Goal: Information Seeking & Learning: Check status

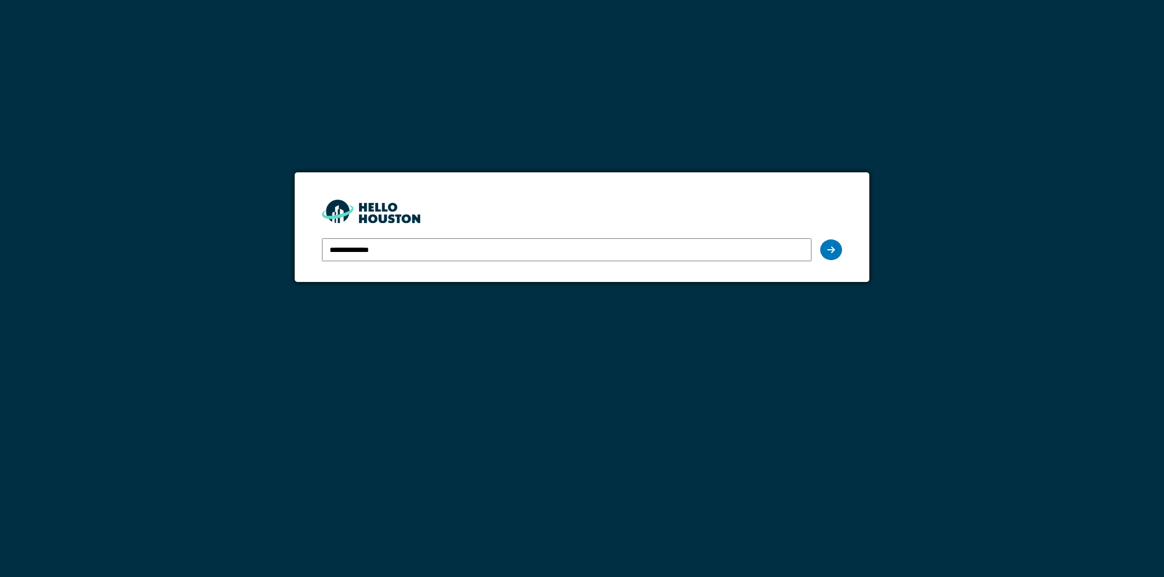
click at [571, 255] on input "**********" at bounding box center [567, 249] width 490 height 23
click at [826, 252] on div at bounding box center [831, 250] width 22 height 21
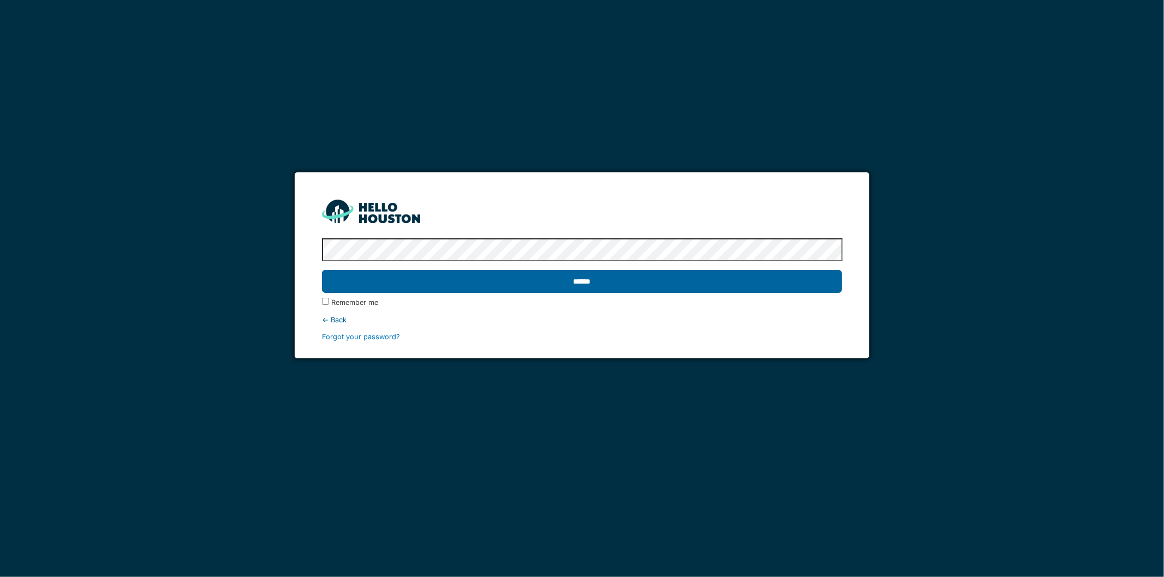
click at [536, 280] on input "******" at bounding box center [582, 281] width 521 height 23
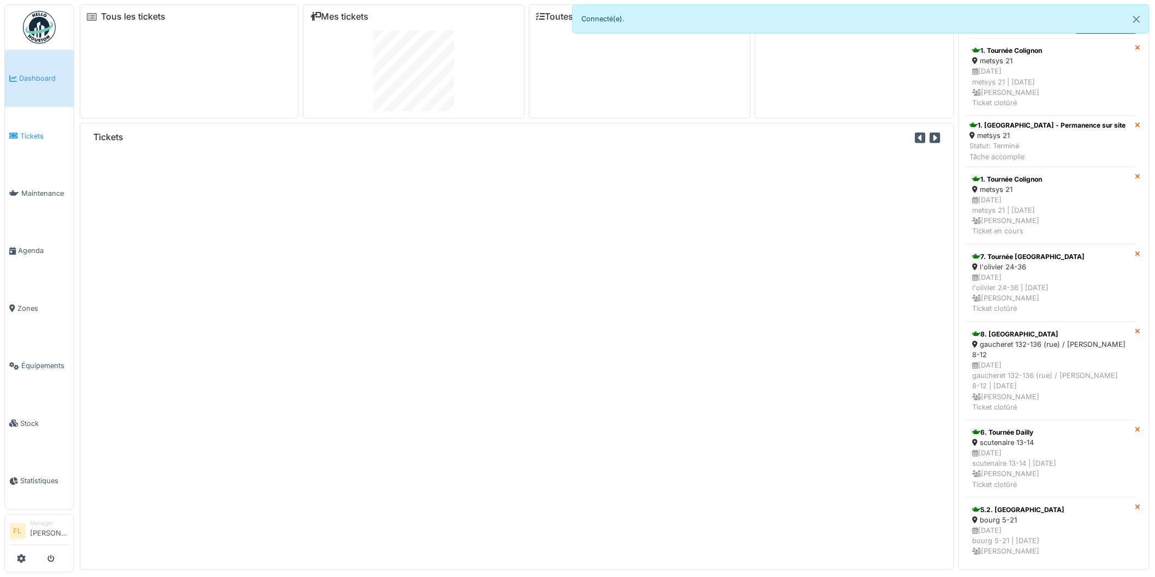
click at [28, 133] on span "Tickets" at bounding box center [44, 136] width 49 height 10
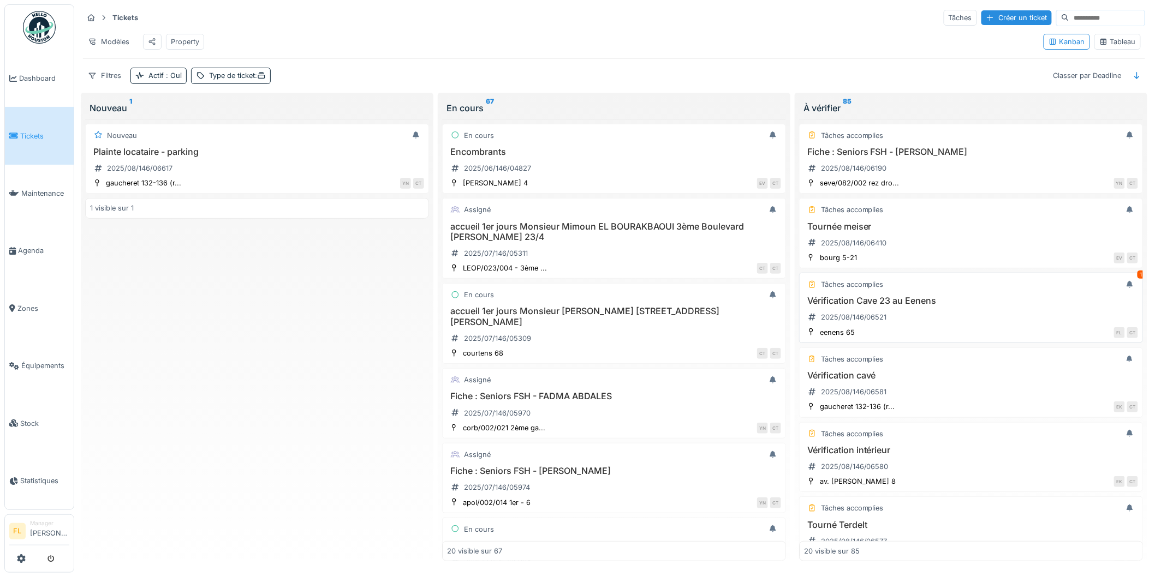
click at [888, 306] on h3 "Vérification Cave 23 au Eenens" at bounding box center [971, 301] width 334 height 10
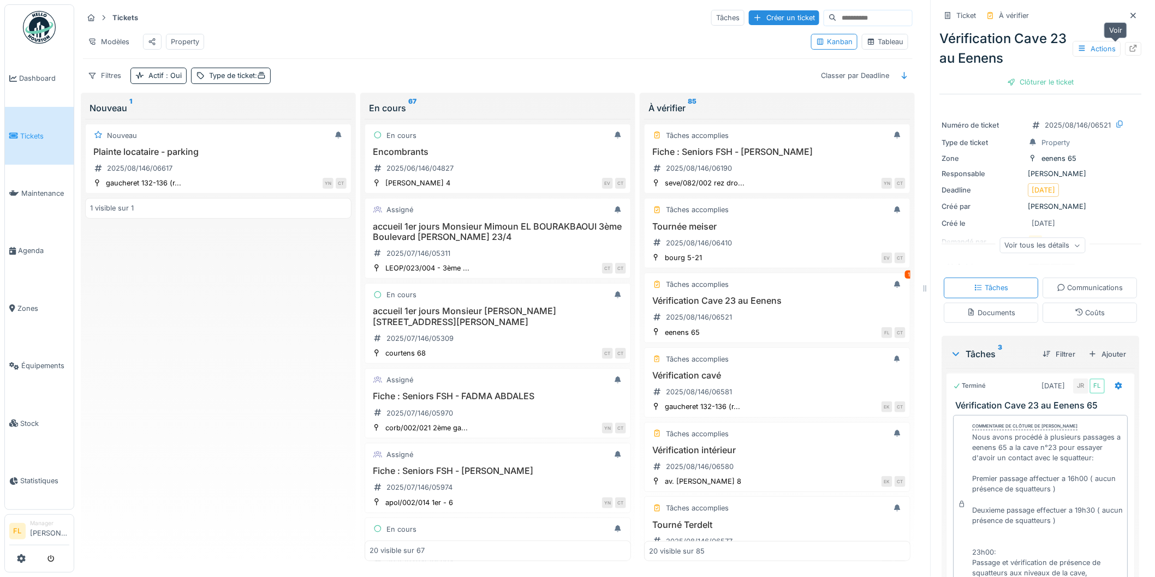
click at [1129, 45] on icon at bounding box center [1133, 48] width 9 height 7
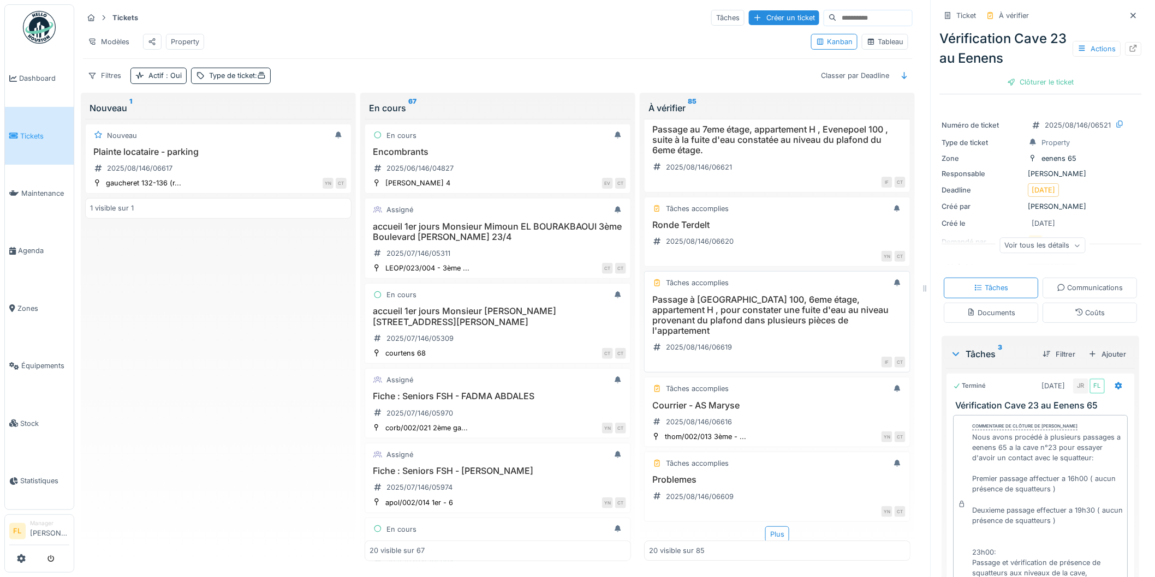
scroll to position [1171, 0]
click at [767, 525] on div "Plus" at bounding box center [777, 533] width 24 height 16
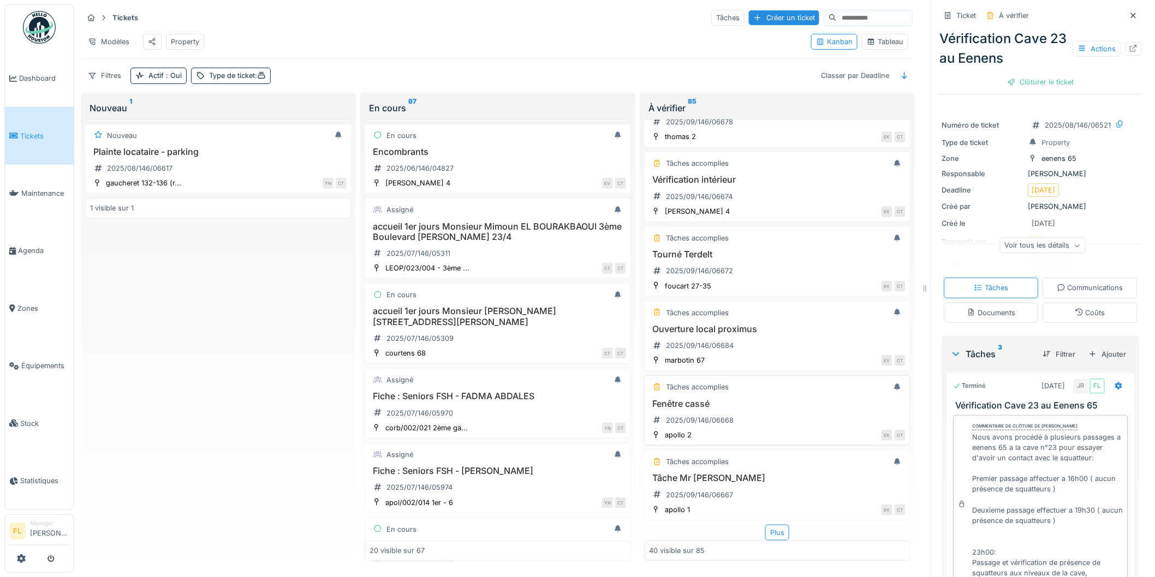
scroll to position [2737, 0]
click at [765, 525] on div "Plus" at bounding box center [777, 533] width 24 height 16
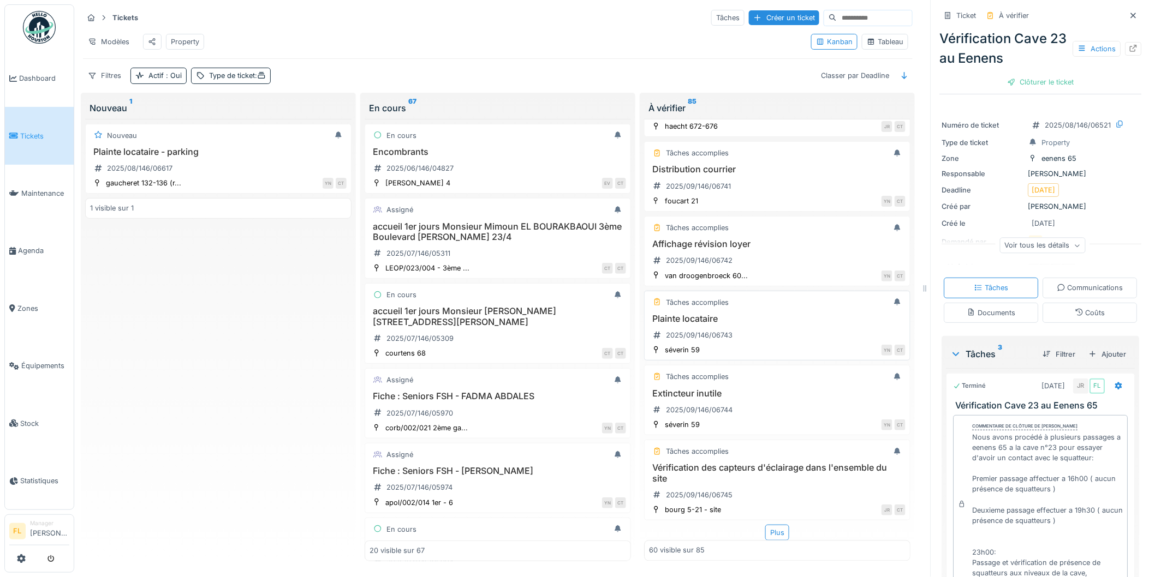
scroll to position [4261, 0]
click at [767, 525] on div "Plus" at bounding box center [777, 533] width 24 height 16
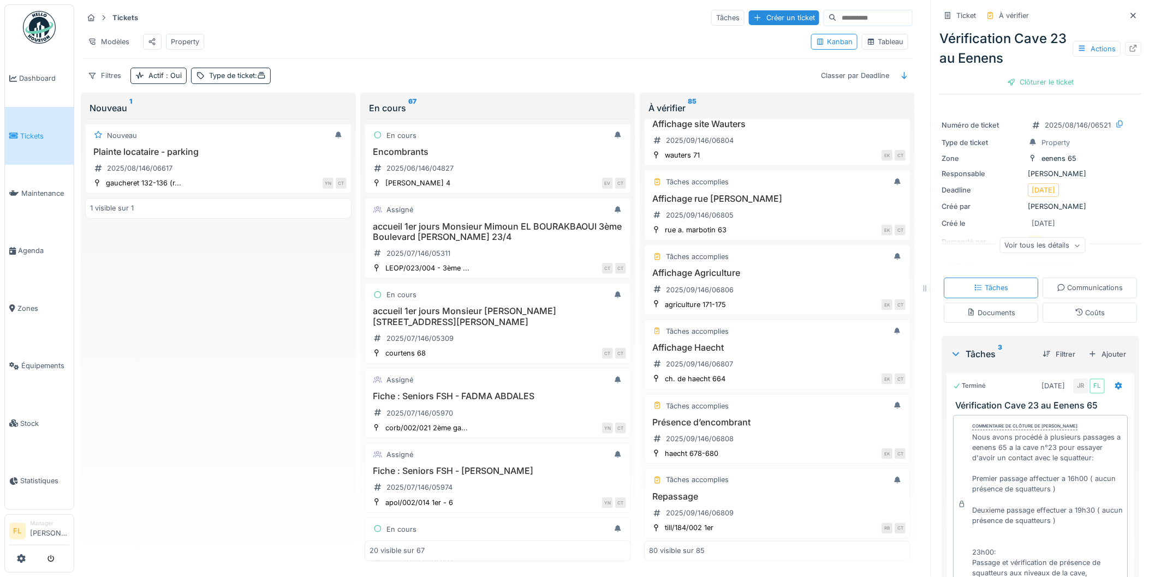
scroll to position [5763, 0]
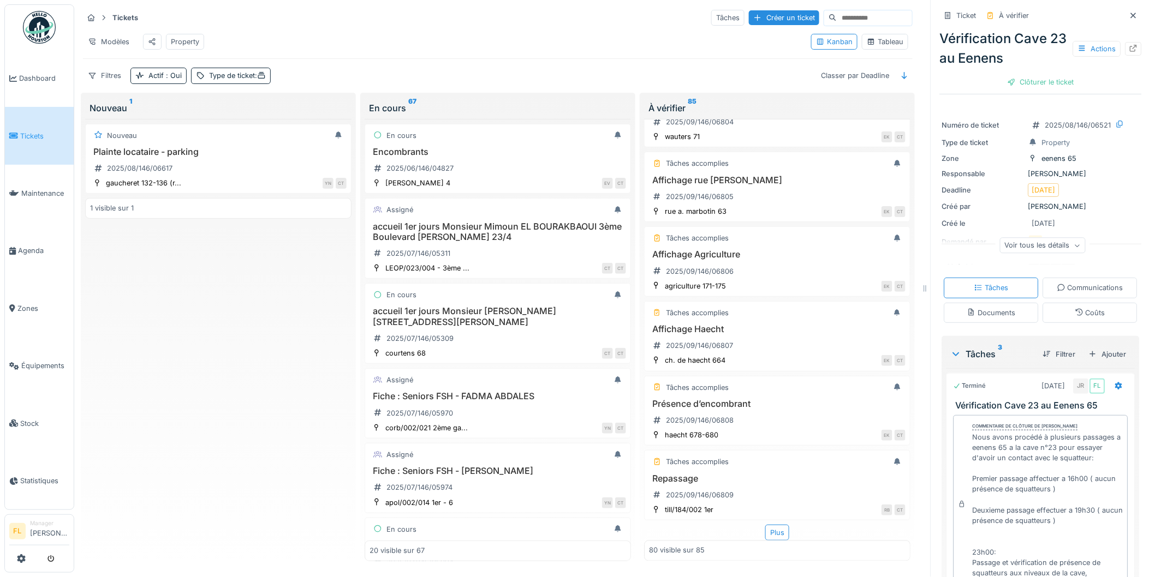
click at [765, 525] on div "Plus" at bounding box center [777, 533] width 24 height 16
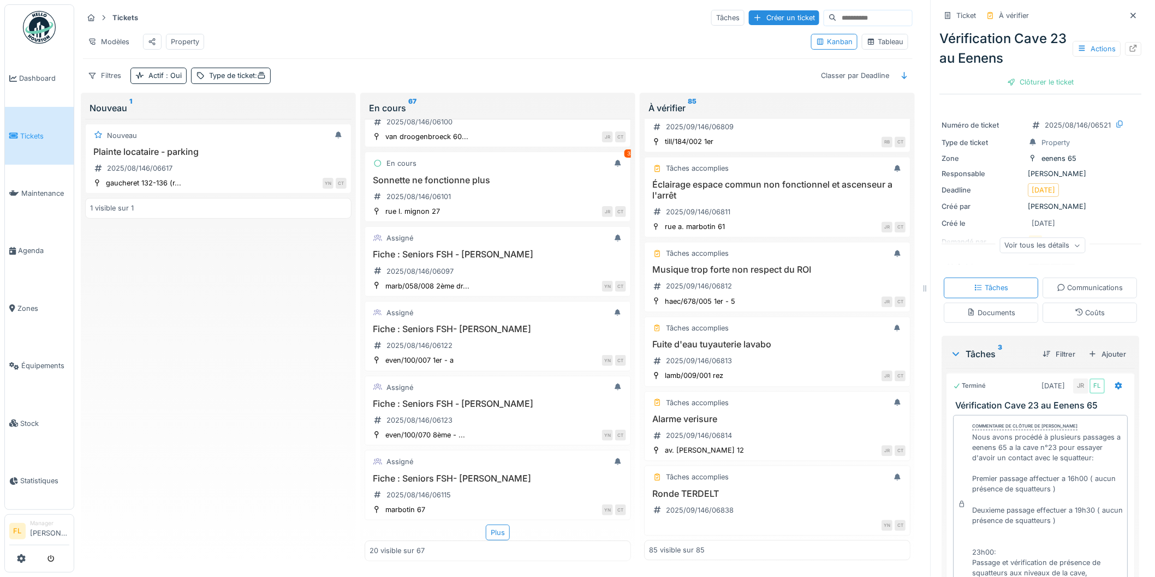
scroll to position [9, 0]
click at [491, 525] on div "Plus" at bounding box center [498, 533] width 24 height 16
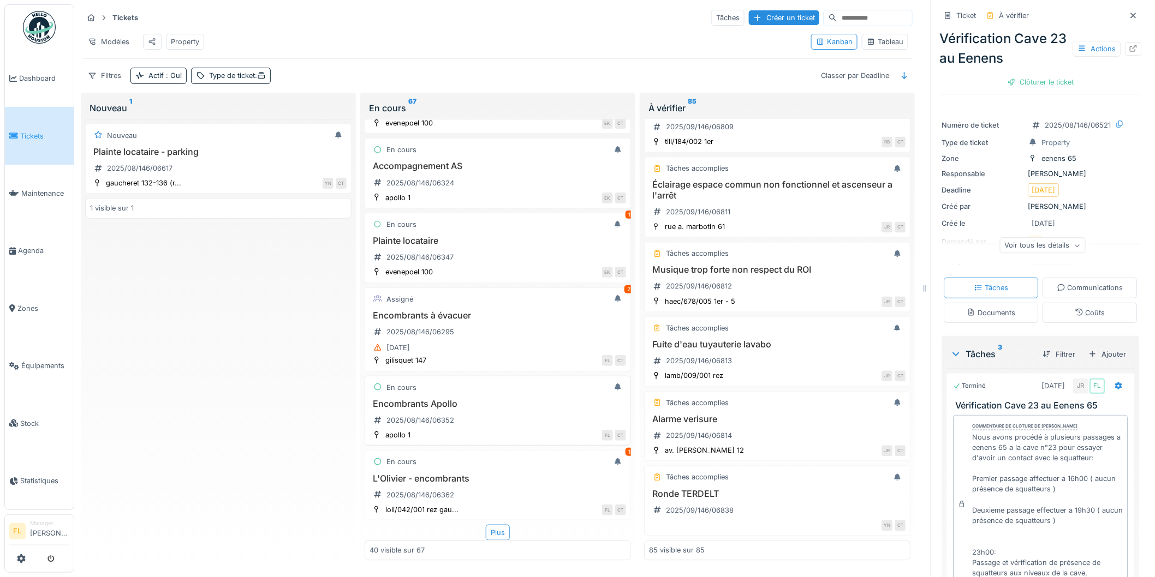
scroll to position [2747, 0]
click at [495, 525] on div "Plus" at bounding box center [498, 533] width 24 height 16
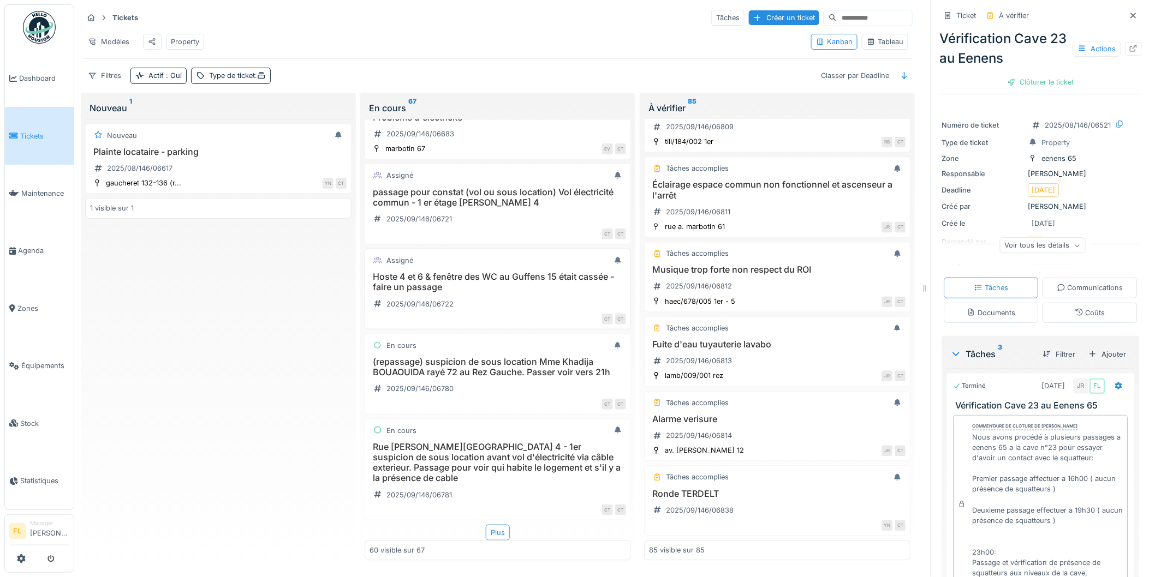
scroll to position [4324, 0]
click at [488, 525] on div "Plus" at bounding box center [498, 533] width 24 height 16
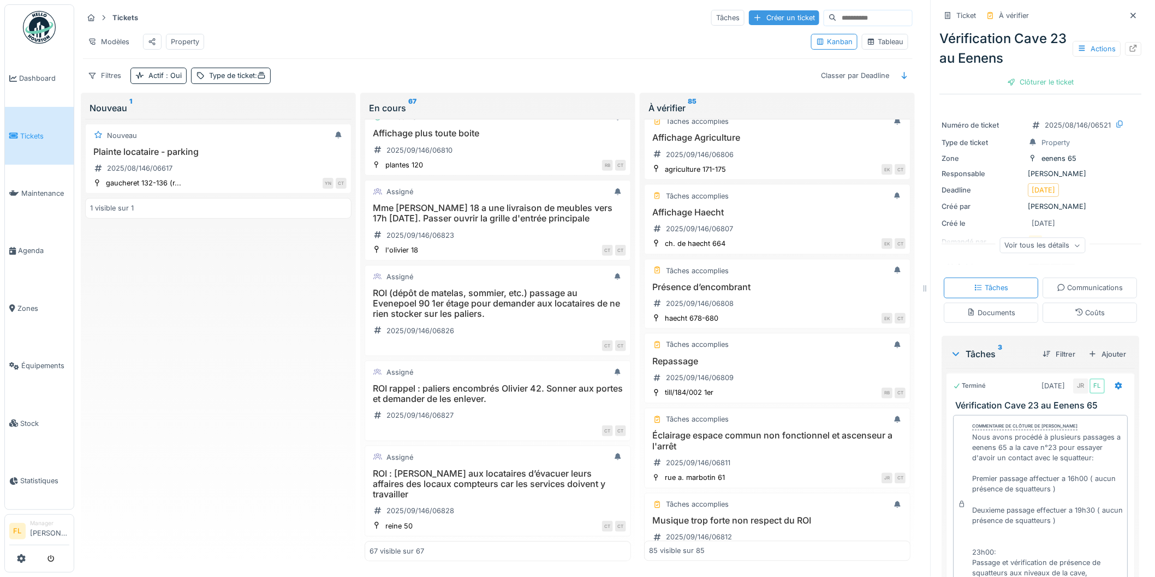
scroll to position [5770, 0]
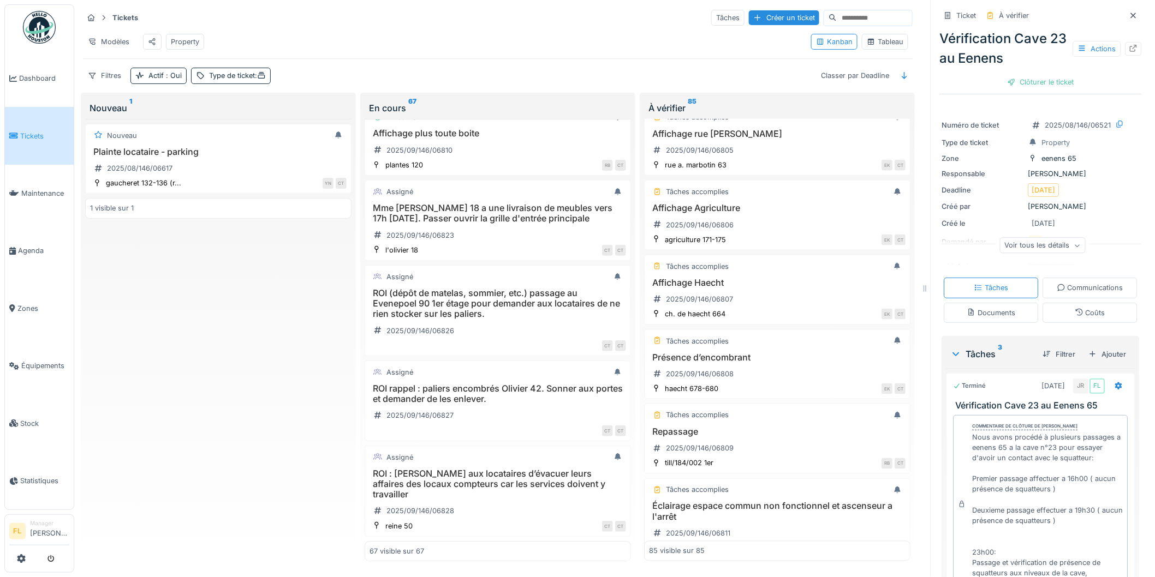
click at [836, 10] on input at bounding box center [873, 17] width 75 height 15
type input "********"
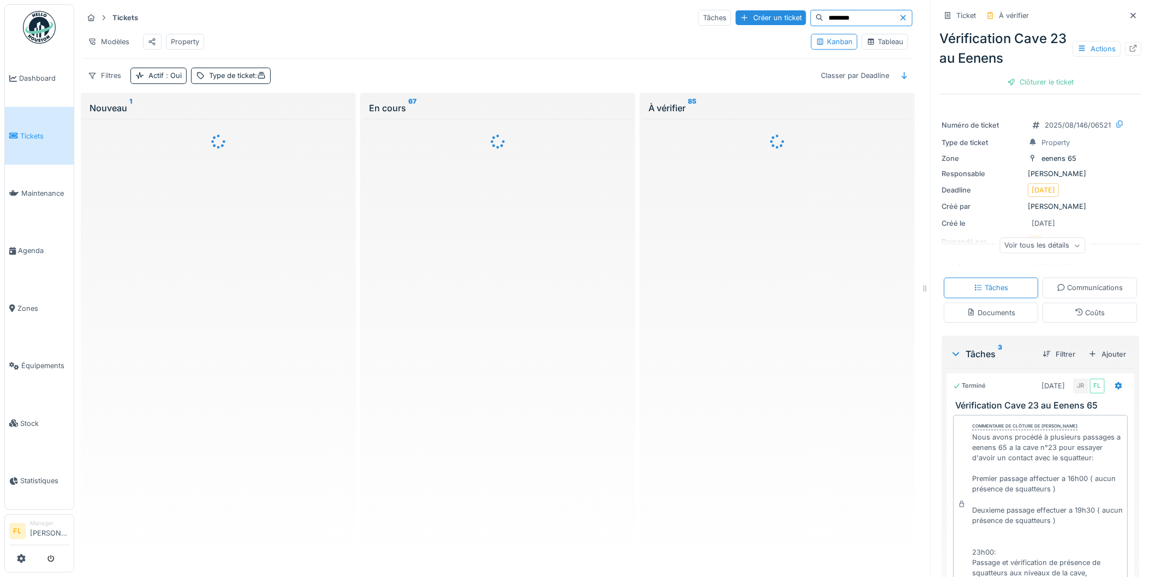
scroll to position [0, 0]
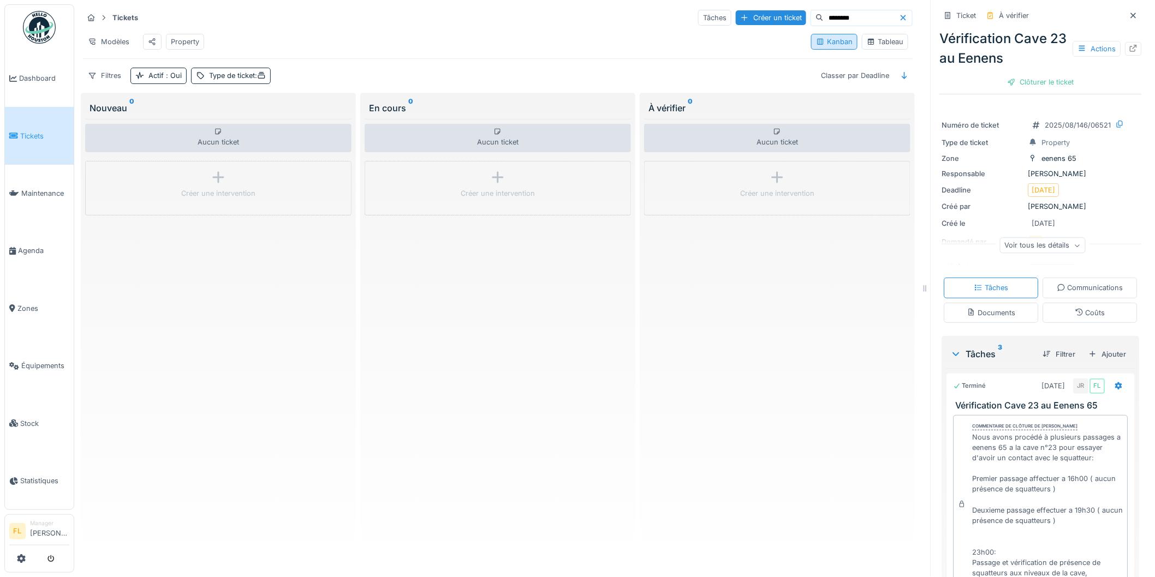
click at [829, 39] on div "Kanban" at bounding box center [834, 42] width 37 height 10
click at [19, 291] on link "Zones" at bounding box center [39, 308] width 69 height 57
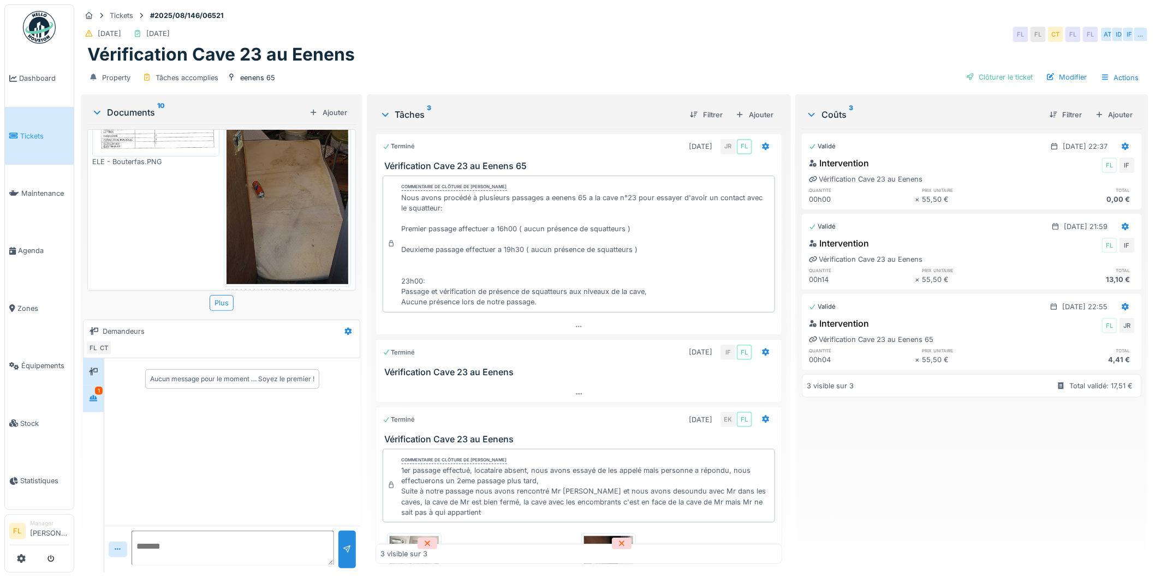
click at [94, 392] on div at bounding box center [93, 399] width 16 height 14
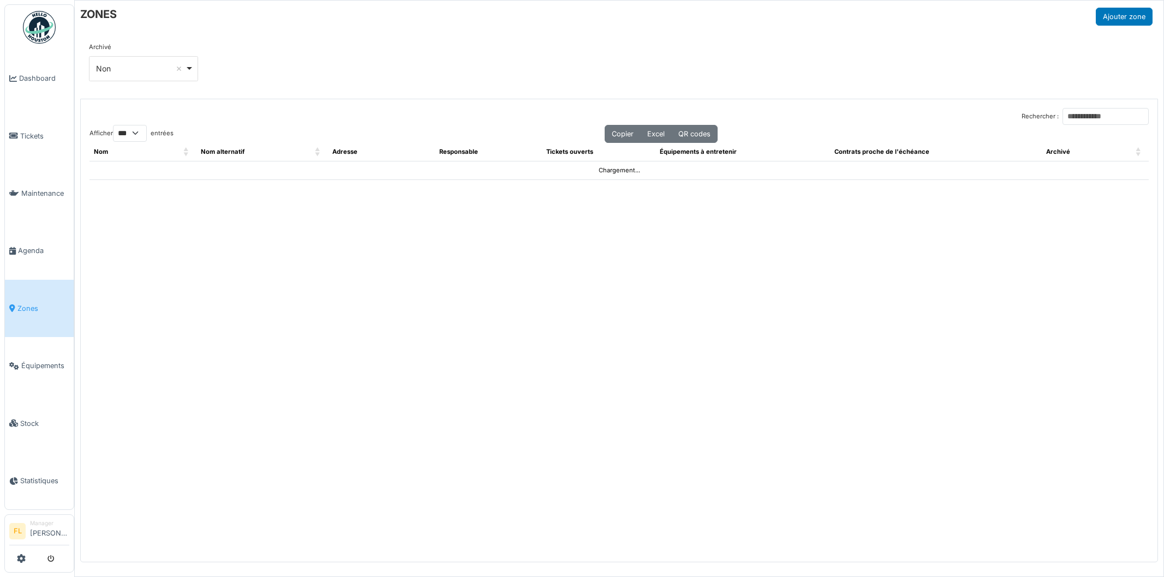
select select "***"
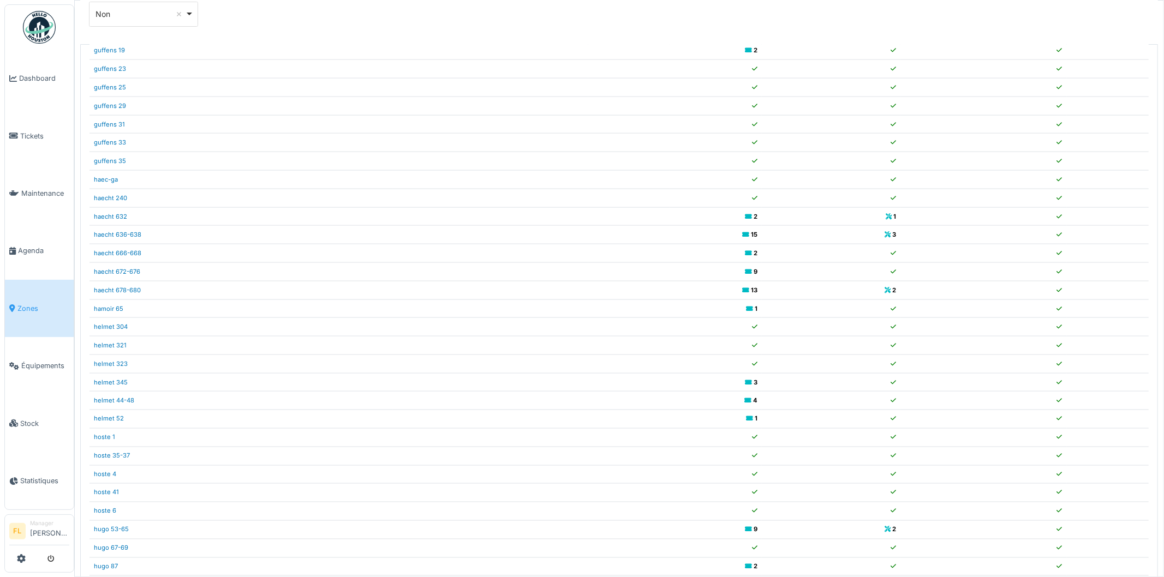
scroll to position [98, 0]
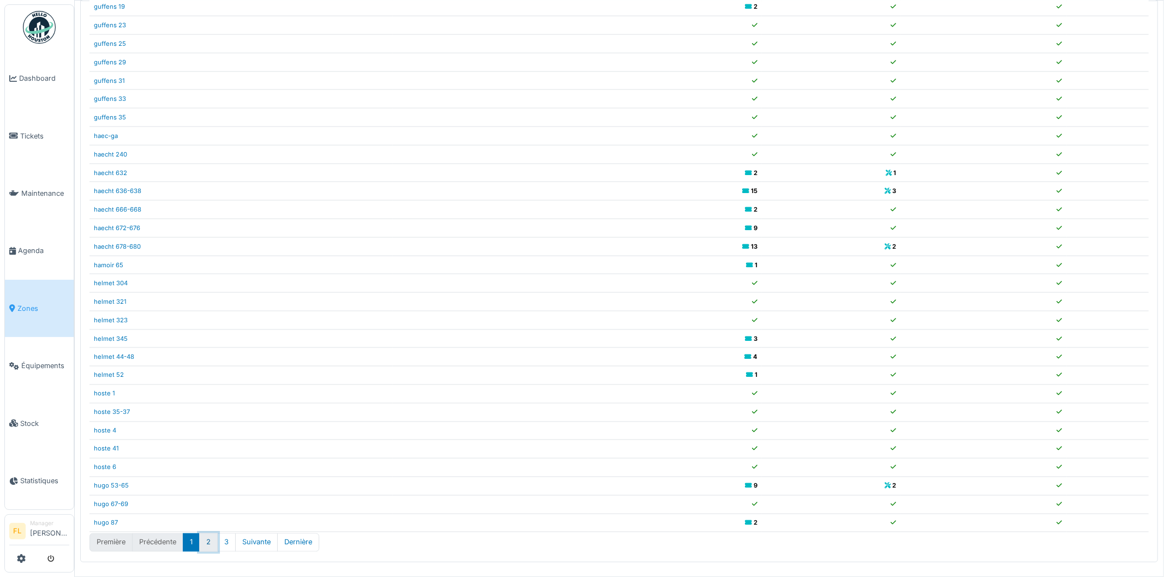
click at [213, 546] on button "2" at bounding box center [208, 543] width 19 height 18
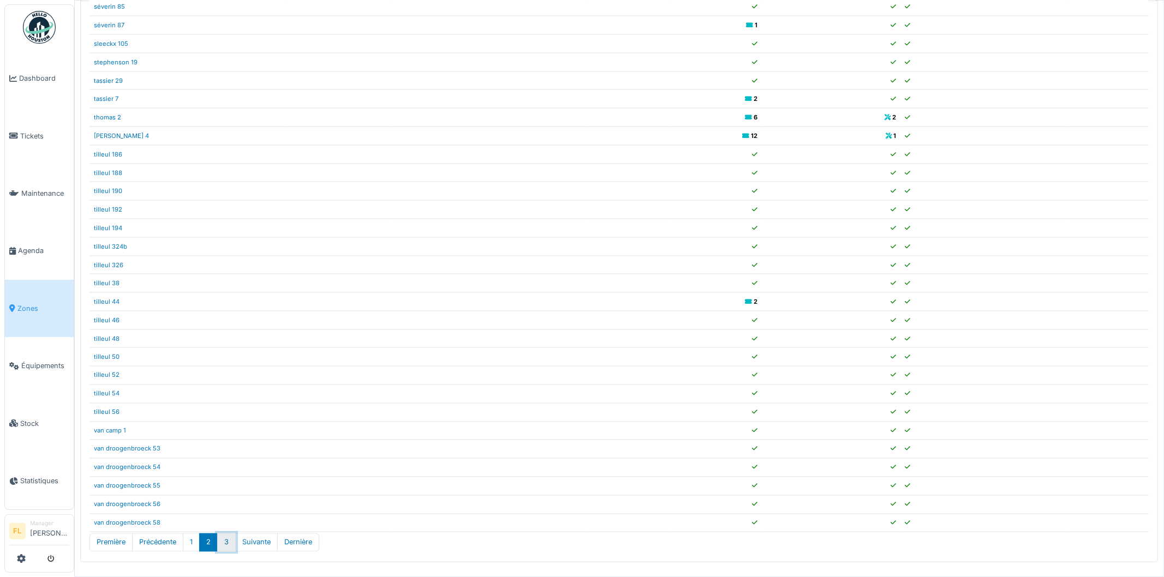
click at [228, 547] on button "3" at bounding box center [226, 543] width 19 height 18
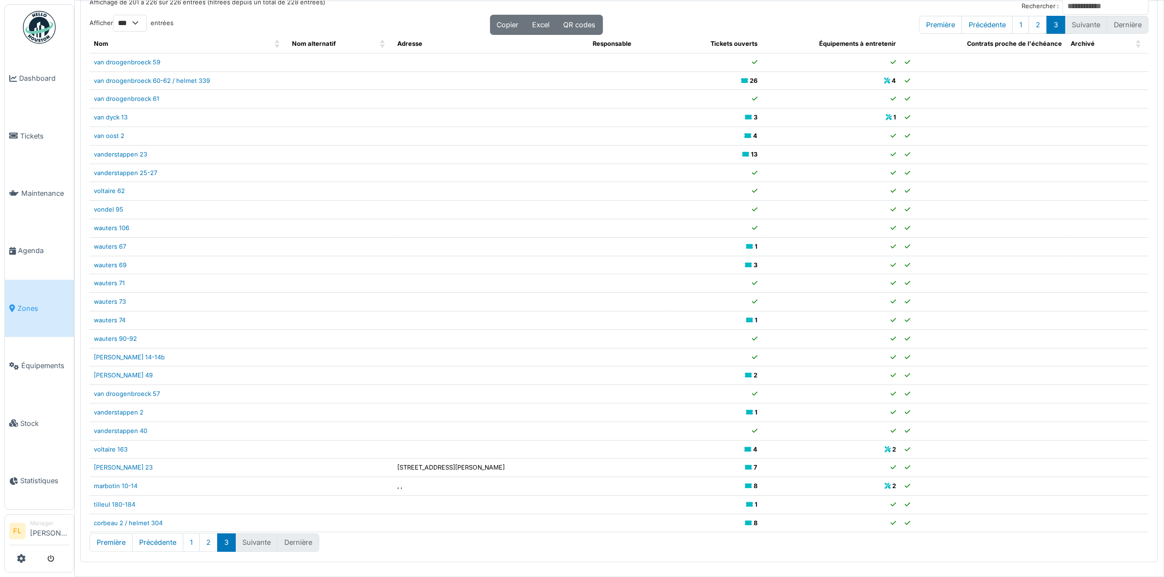
scroll to position [13, 0]
click at [150, 81] on link "van droogenbroeck 60-62 / helmet 339" at bounding box center [152, 81] width 116 height 8
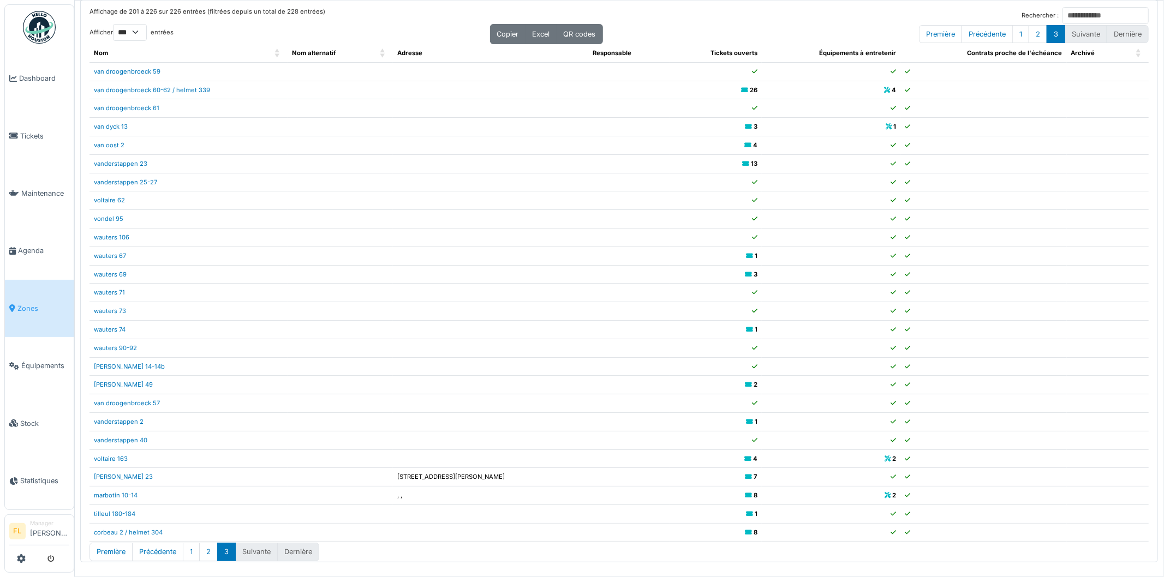
scroll to position [0, 0]
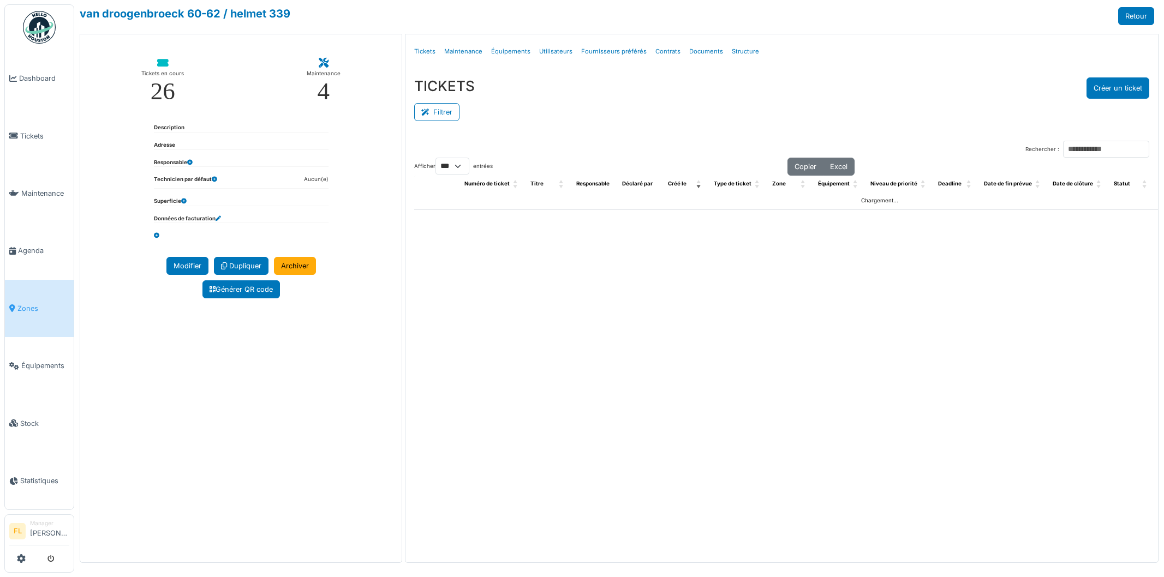
select select "***"
click at [743, 53] on link "Structure" at bounding box center [745, 52] width 36 height 26
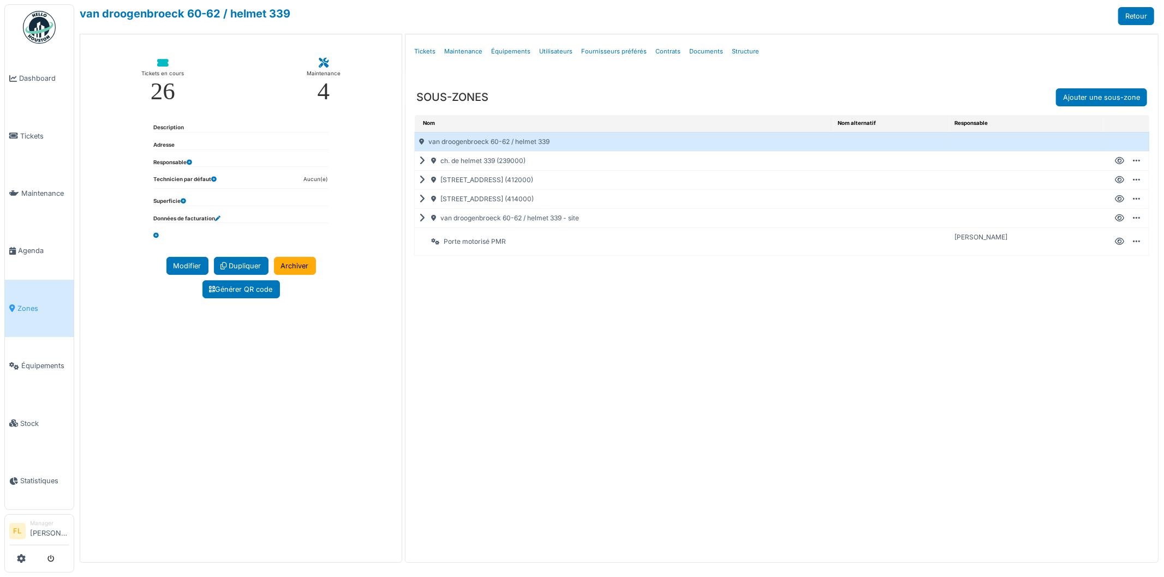
drag, startPoint x: 461, startPoint y: 195, endPoint x: 451, endPoint y: 199, distance: 10.0
click at [460, 195] on div "rue van droogenbroeck 62 (414000)" at bounding box center [624, 199] width 419 height 19
click at [422, 199] on icon at bounding box center [424, 199] width 10 height 1
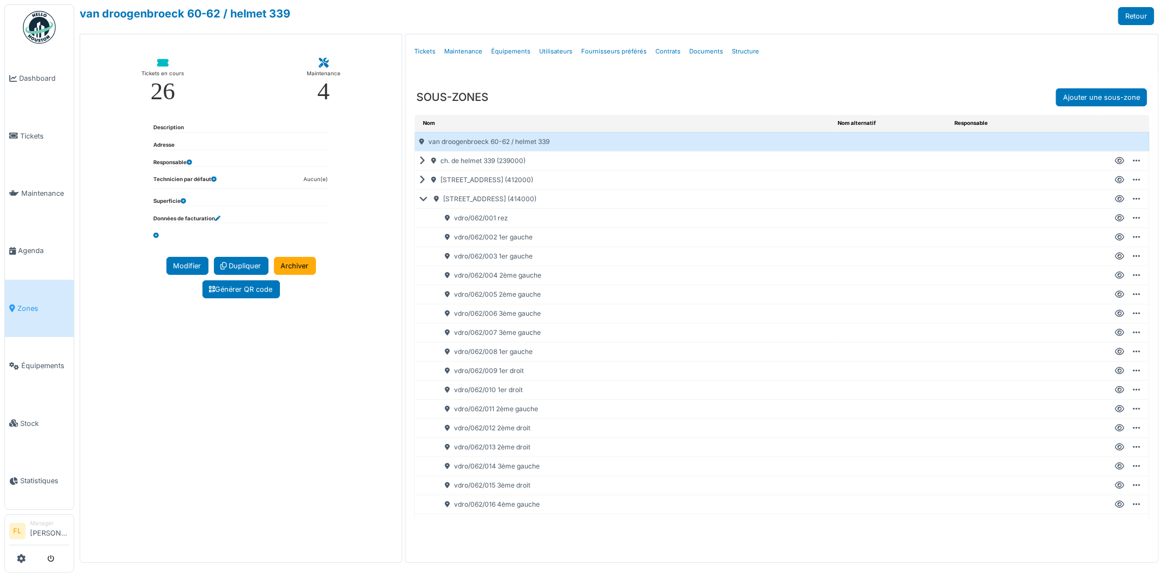
click at [1115, 199] on icon at bounding box center [1119, 199] width 9 height 1
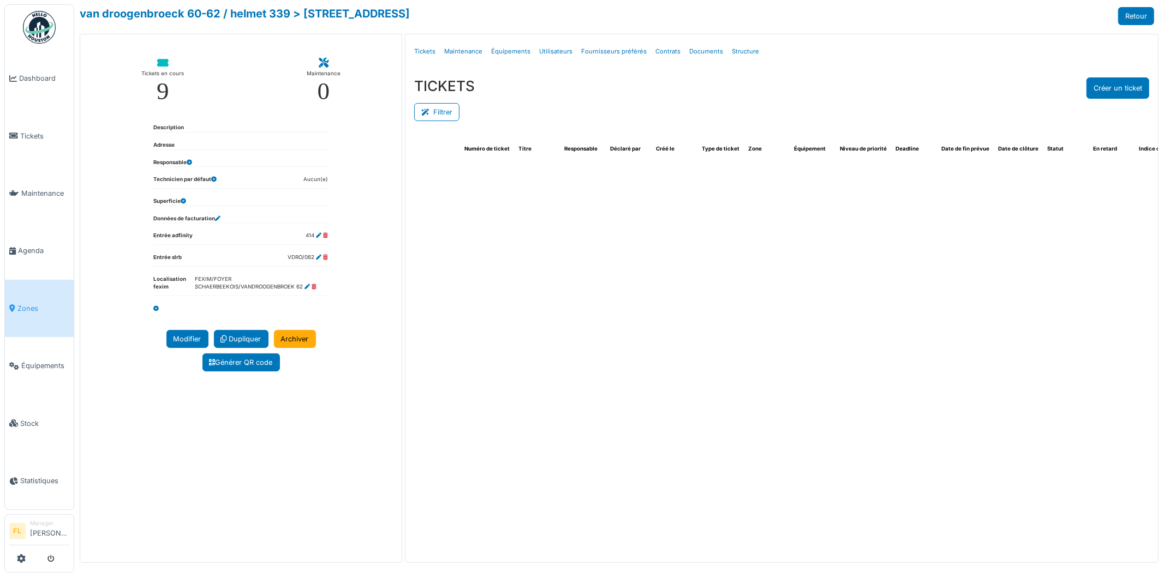
select select "***"
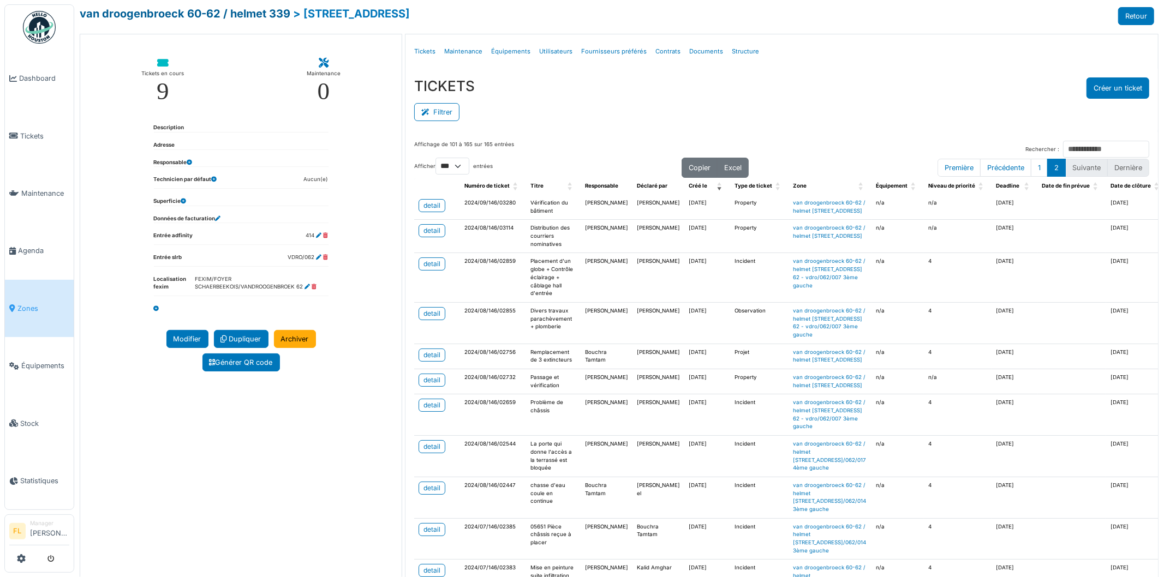
click at [270, 18] on link "van droogenbroeck 60-62 / helmet 339" at bounding box center [185, 13] width 211 height 13
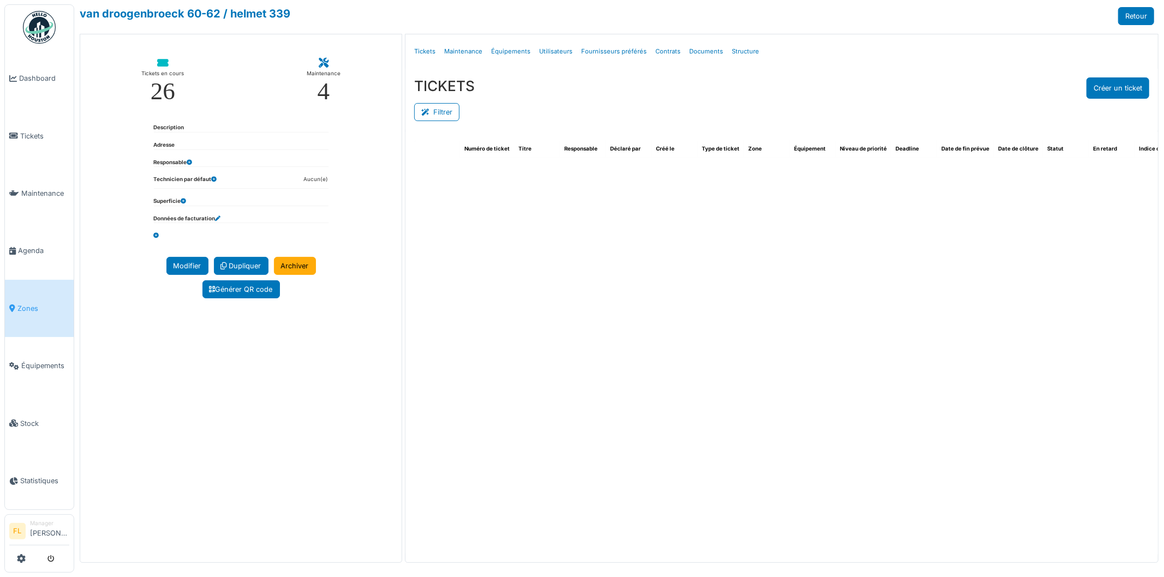
select select "***"
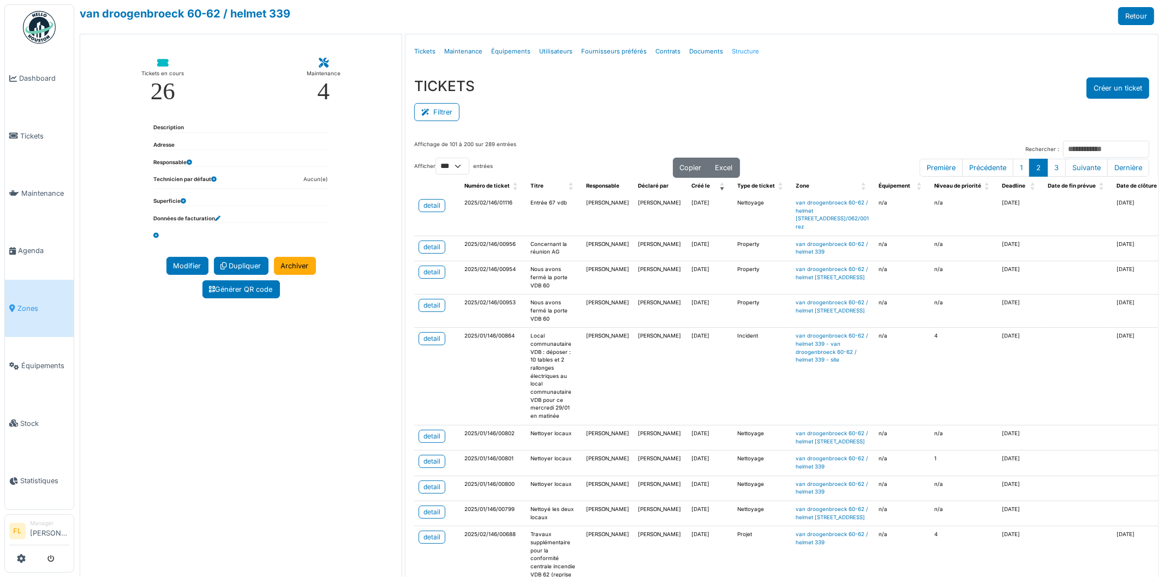
click at [731, 55] on link "Structure" at bounding box center [745, 52] width 36 height 26
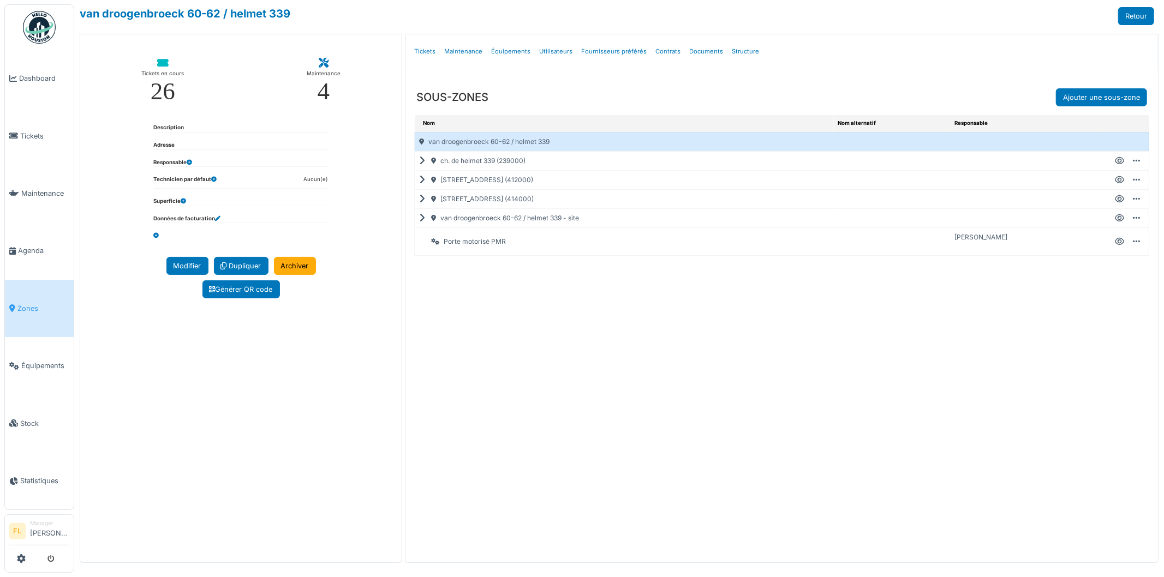
click at [1120, 218] on icon at bounding box center [1119, 218] width 9 height 1
select select "***"
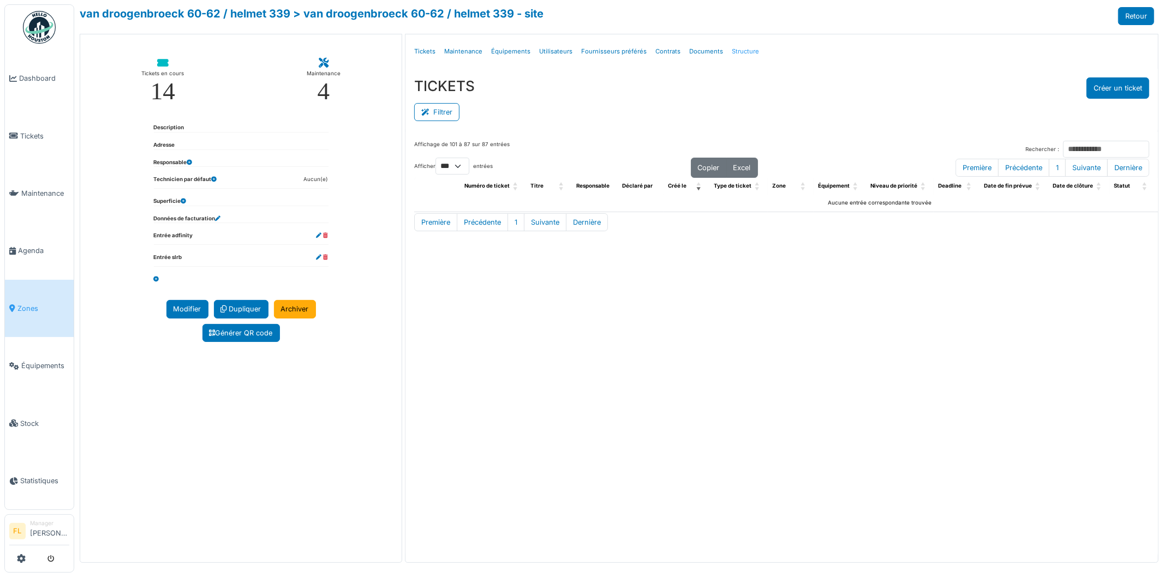
click at [741, 47] on link "Structure" at bounding box center [745, 52] width 36 height 26
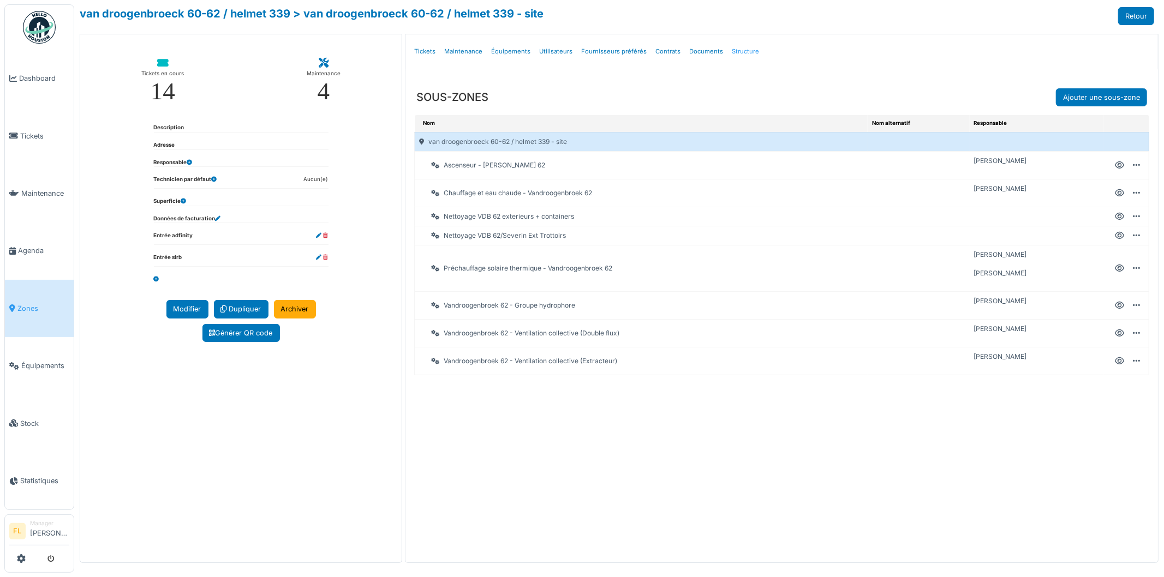
click at [735, 51] on link "Structure" at bounding box center [745, 52] width 36 height 26
click at [268, 17] on link "van droogenbroeck 60-62 / helmet 339" at bounding box center [185, 13] width 211 height 13
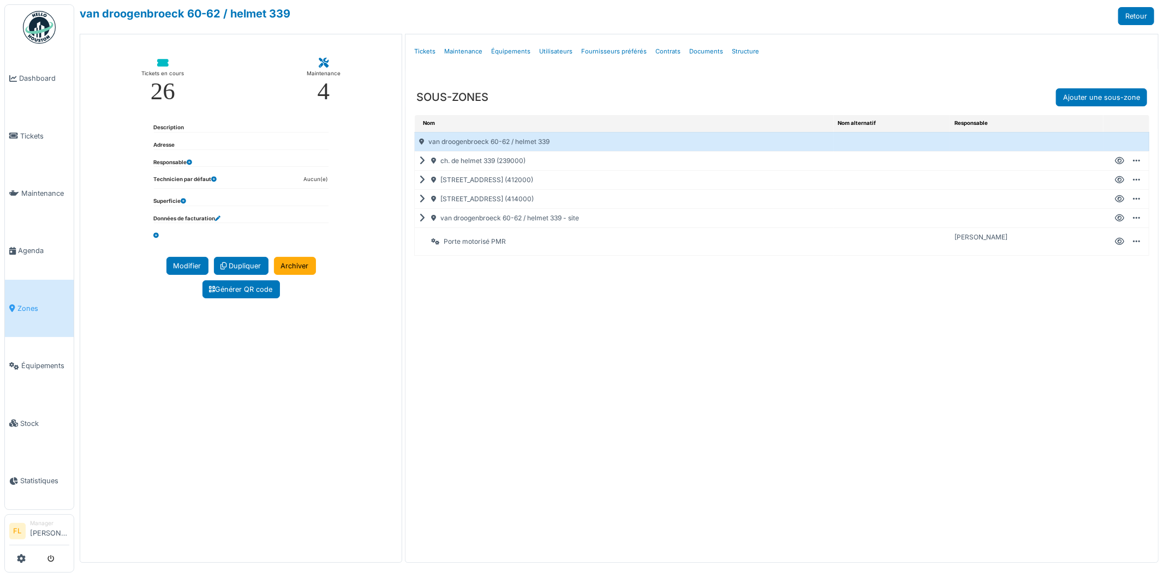
click at [1117, 199] on icon at bounding box center [1119, 199] width 9 height 1
select select "***"
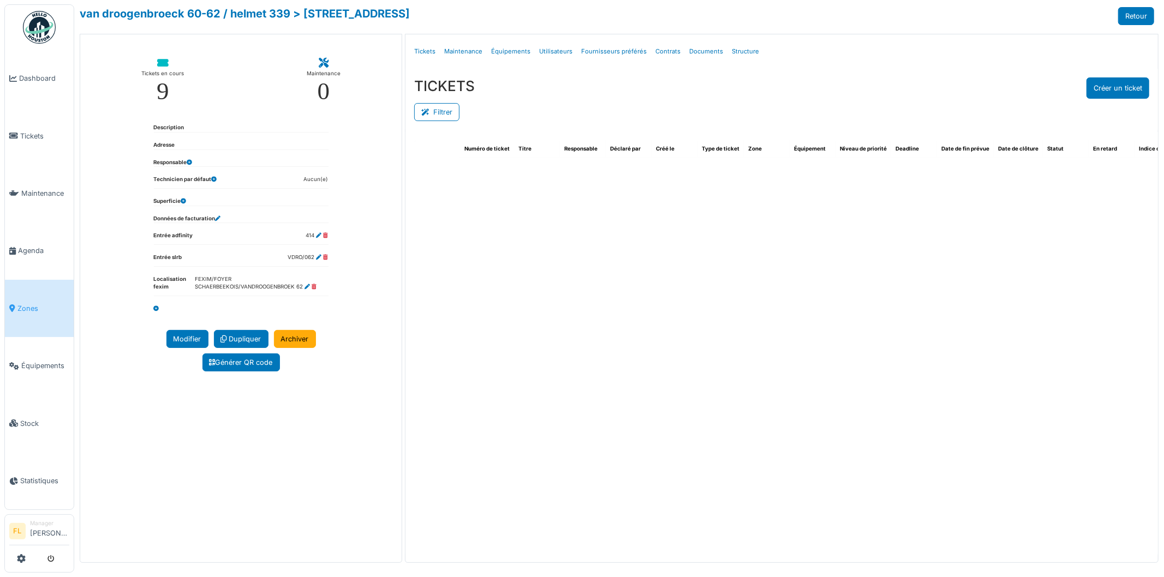
select select "***"
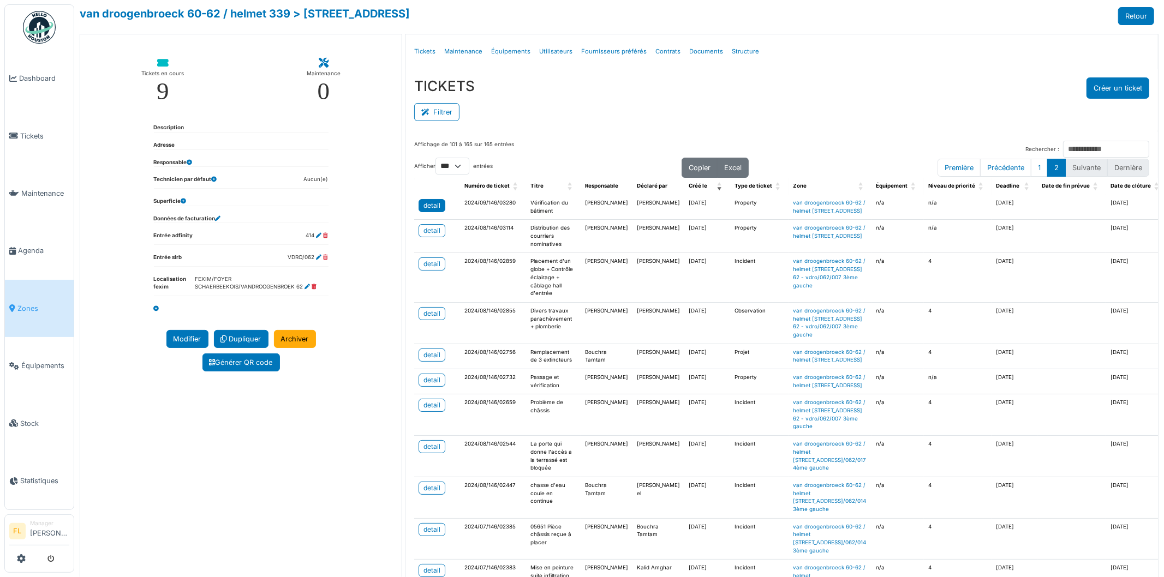
click at [426, 206] on div "detail" at bounding box center [431, 206] width 17 height 10
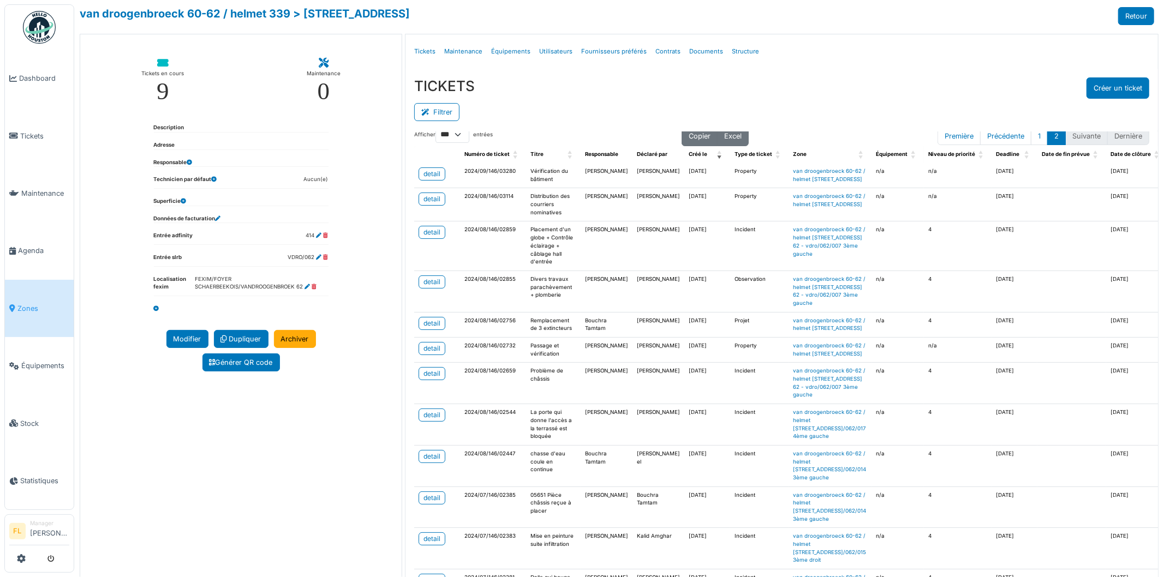
scroll to position [61, 0]
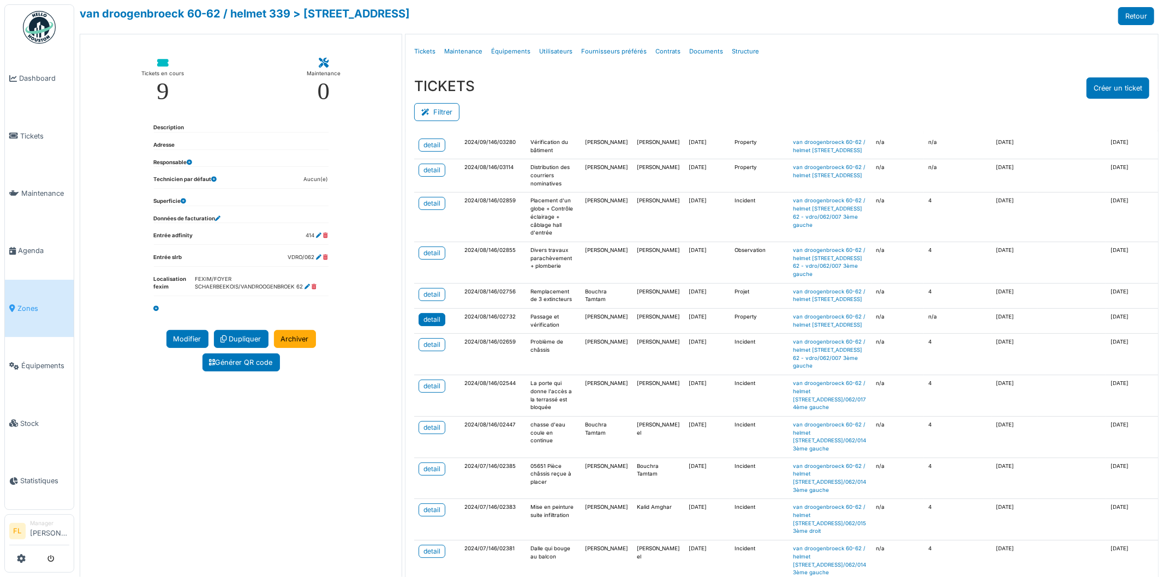
click at [434, 326] on link "detail" at bounding box center [431, 319] width 27 height 13
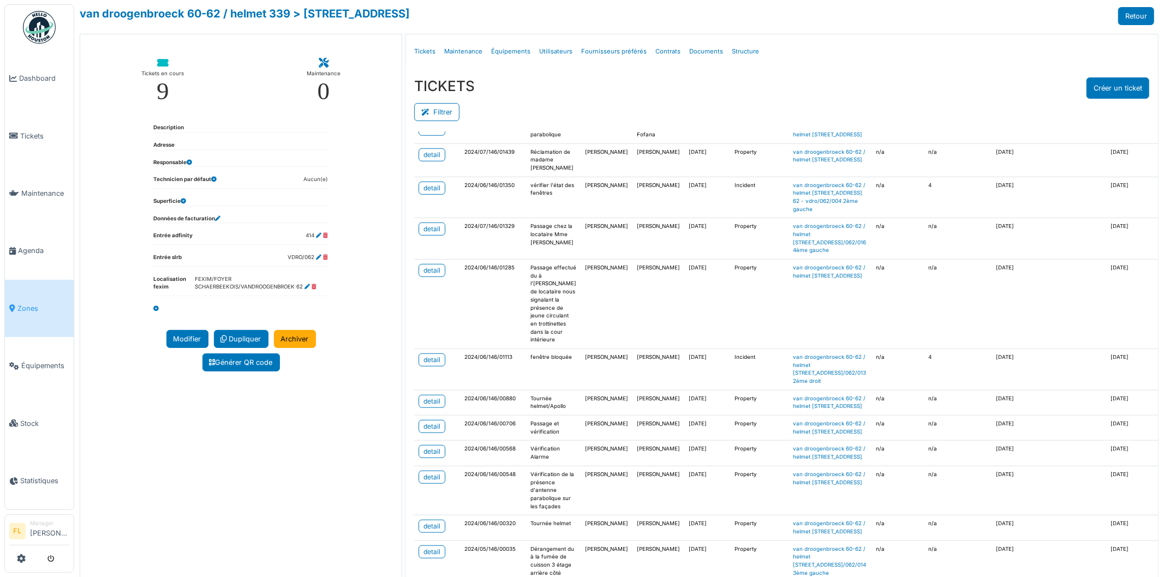
scroll to position [727, 0]
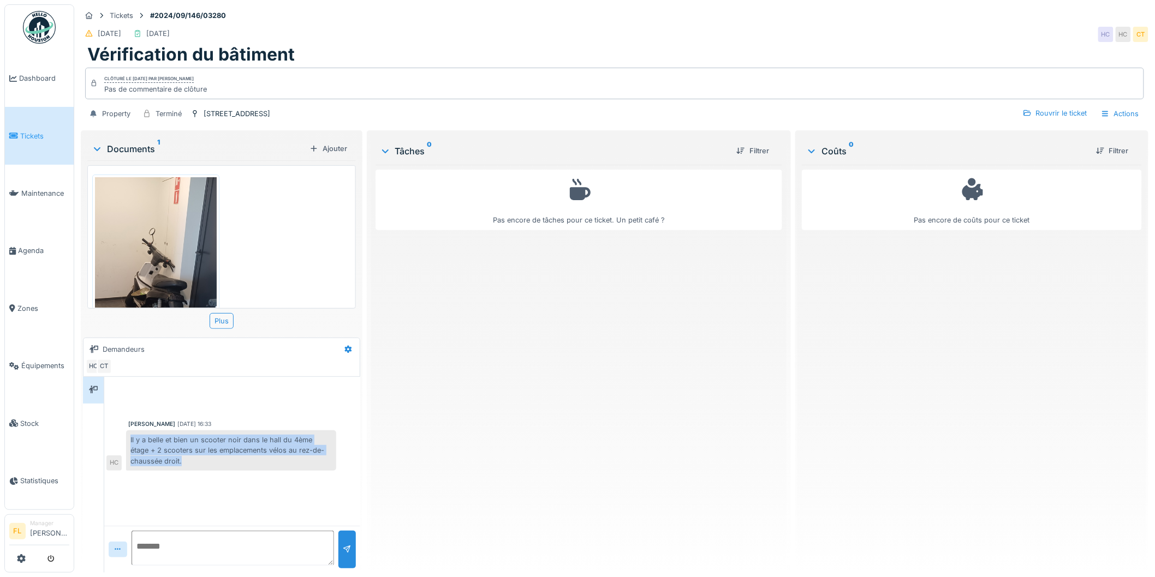
drag, startPoint x: 131, startPoint y: 439, endPoint x: 190, endPoint y: 462, distance: 62.5
click at [190, 462] on div "Il y a belle et bien un scooter noir dans le hall du 4ème étage + 2 scooters su…" at bounding box center [231, 451] width 210 height 40
drag, startPoint x: 161, startPoint y: 461, endPoint x: 129, endPoint y: 443, distance: 37.2
click at [129, 443] on div "Il y a belle et bien un scooter noir dans le hall du 4ème étage + 2 scooters su…" at bounding box center [231, 451] width 210 height 40
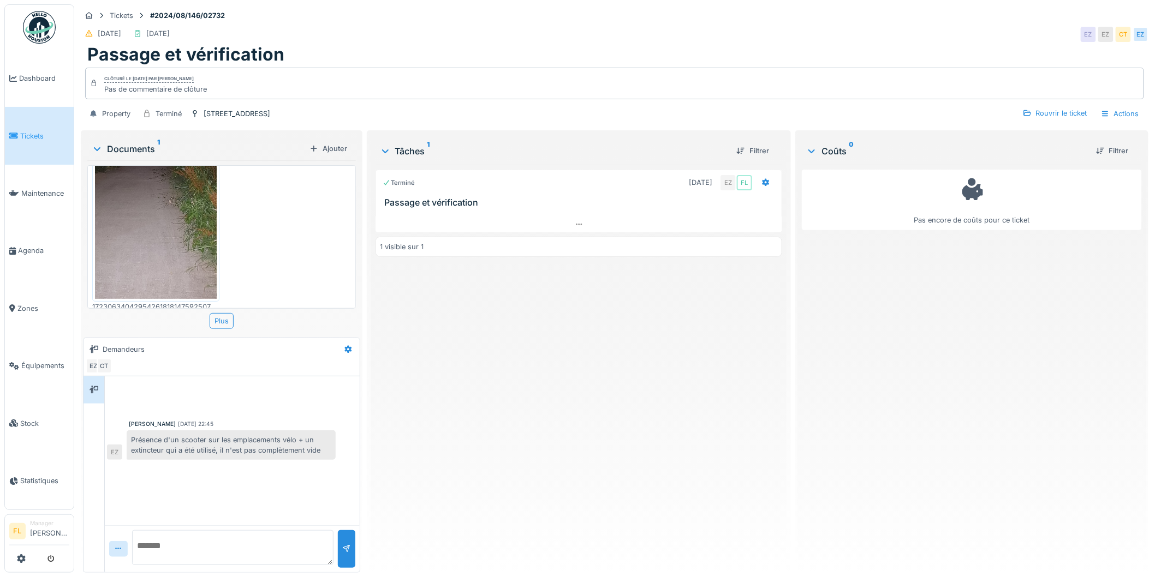
click at [29, 131] on span "Tickets" at bounding box center [44, 136] width 49 height 10
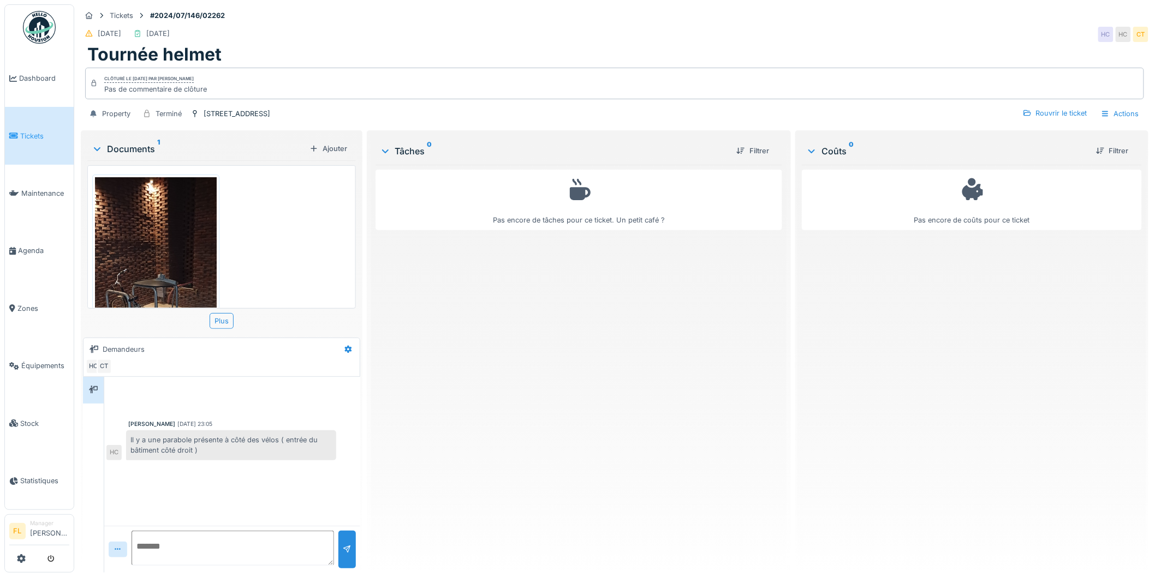
click at [155, 263] on img at bounding box center [156, 309] width 122 height 264
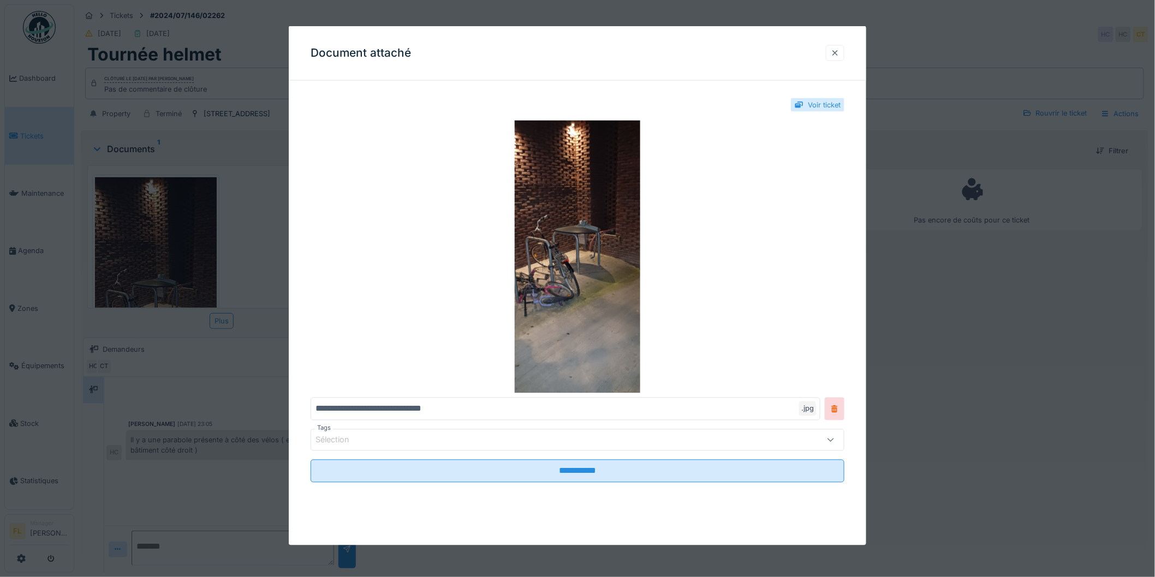
click at [837, 49] on div at bounding box center [834, 53] width 9 height 10
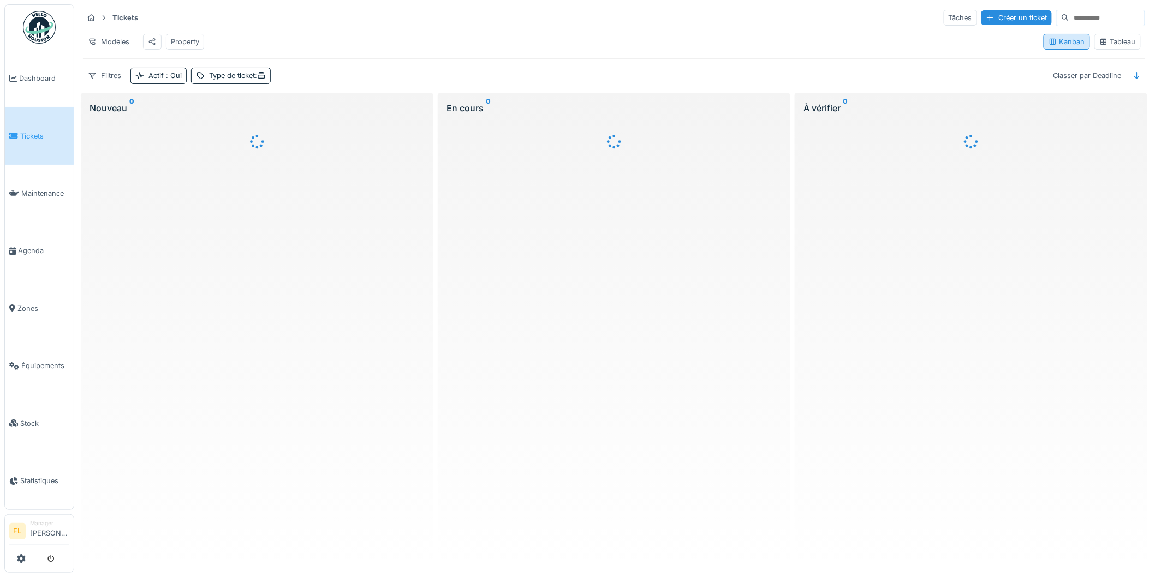
click at [1065, 45] on div "Kanban" at bounding box center [1066, 42] width 37 height 10
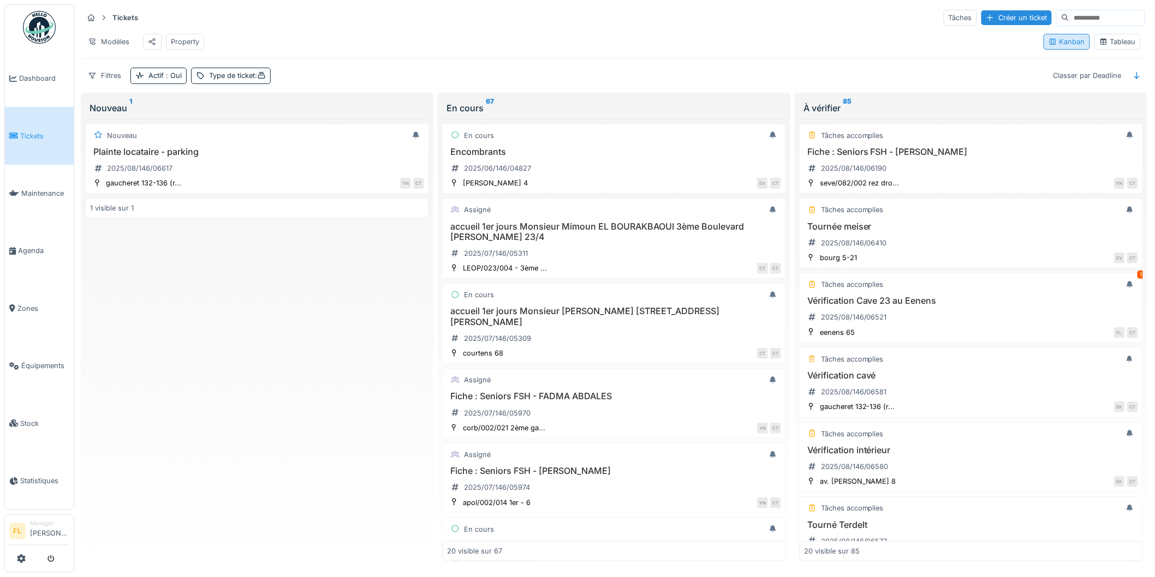
click at [1051, 41] on div "Kanban Tableau" at bounding box center [1092, 41] width 106 height 25
drag, startPoint x: 1051, startPoint y: 42, endPoint x: 1108, endPoint y: 40, distance: 56.8
click at [1108, 40] on div "Kanban Tableau" at bounding box center [1092, 41] width 106 height 25
click at [1108, 43] on div "Tableau" at bounding box center [1117, 42] width 46 height 16
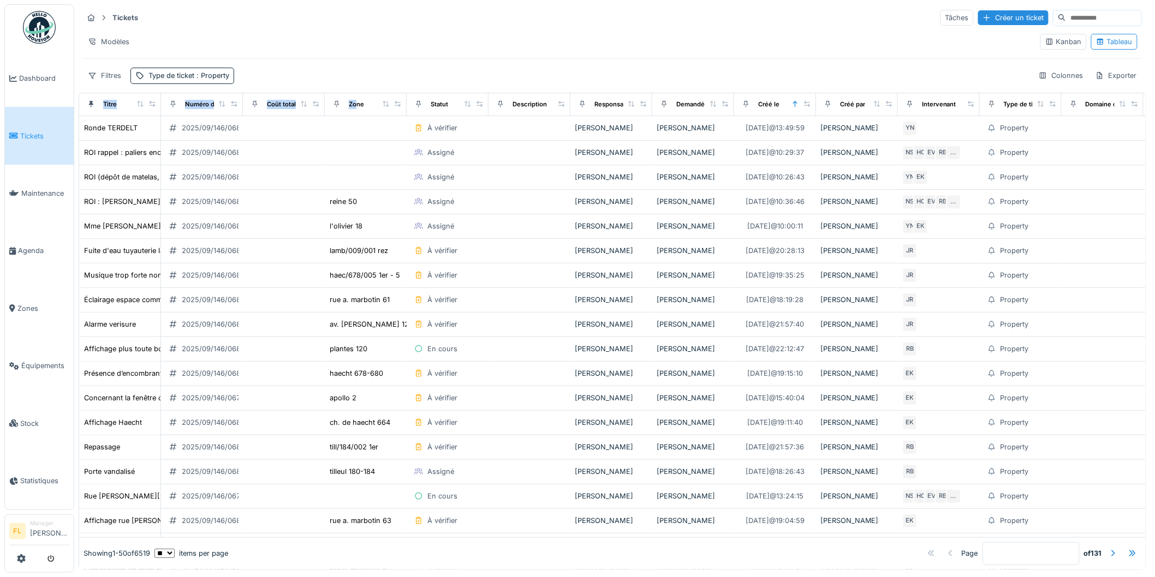
drag, startPoint x: 356, startPoint y: 105, endPoint x: 466, endPoint y: 65, distance: 117.0
click at [467, 64] on div "Tickets Tâches Créer un ticket Modèles Kanban Tableau Filtres Type de ticket : …" at bounding box center [612, 287] width 1067 height 566
click at [466, 65] on div "Tickets Tâches Créer un ticket Modèles Kanban Tableau Filtres Type de ticket : …" at bounding box center [612, 46] width 1067 height 84
click at [1066, 18] on input at bounding box center [1103, 17] width 75 height 15
click at [1066, 21] on input at bounding box center [1103, 17] width 75 height 15
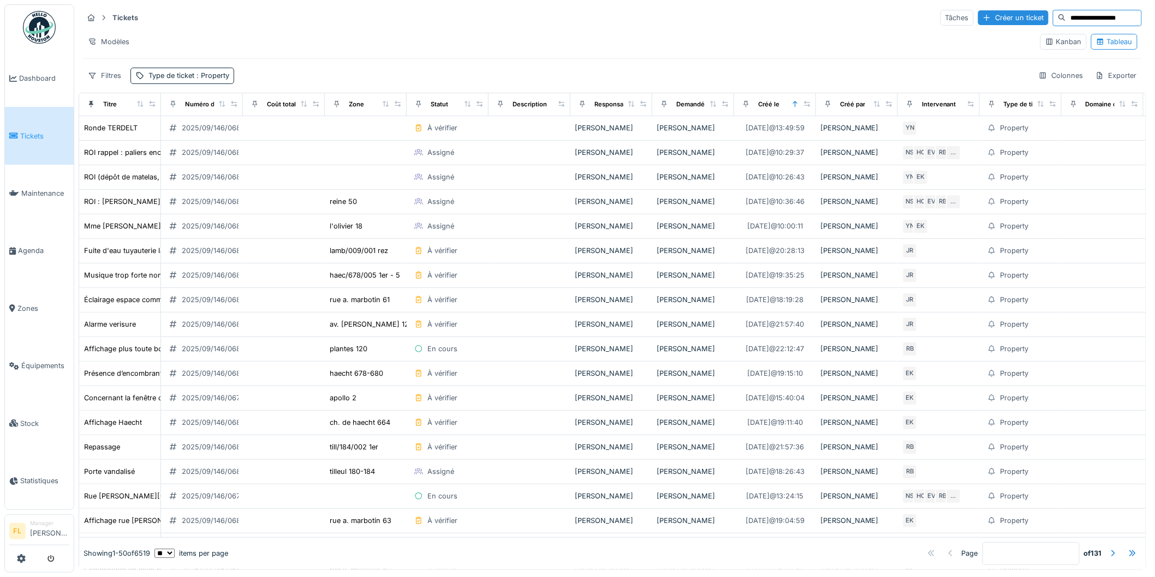
type input "**********"
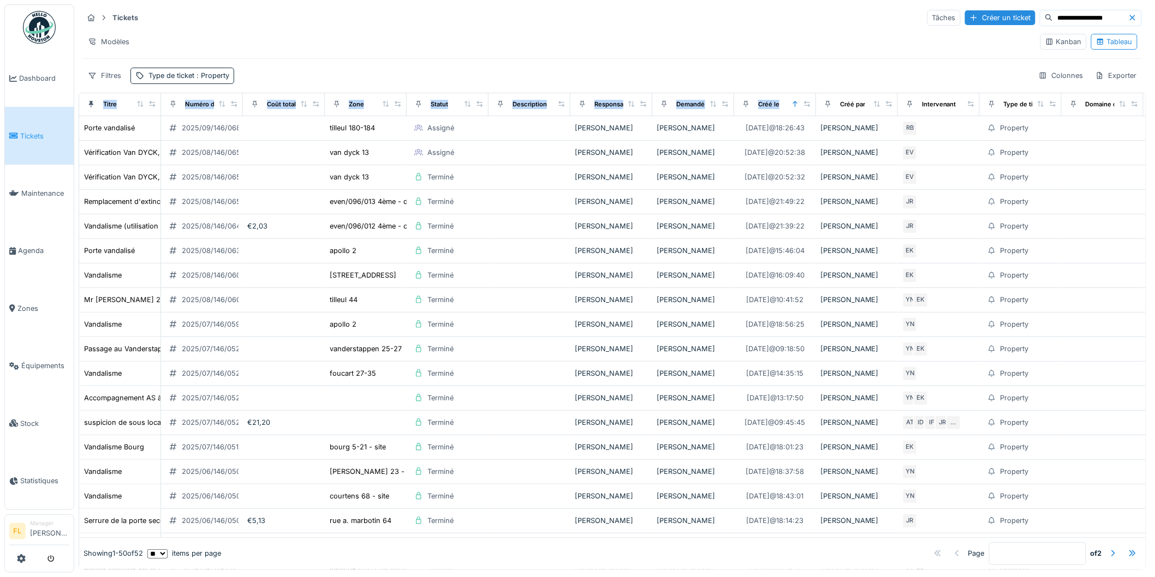
drag, startPoint x: 793, startPoint y: 104, endPoint x: 782, endPoint y: 65, distance: 40.4
click at [782, 65] on div "**********" at bounding box center [612, 287] width 1067 height 566
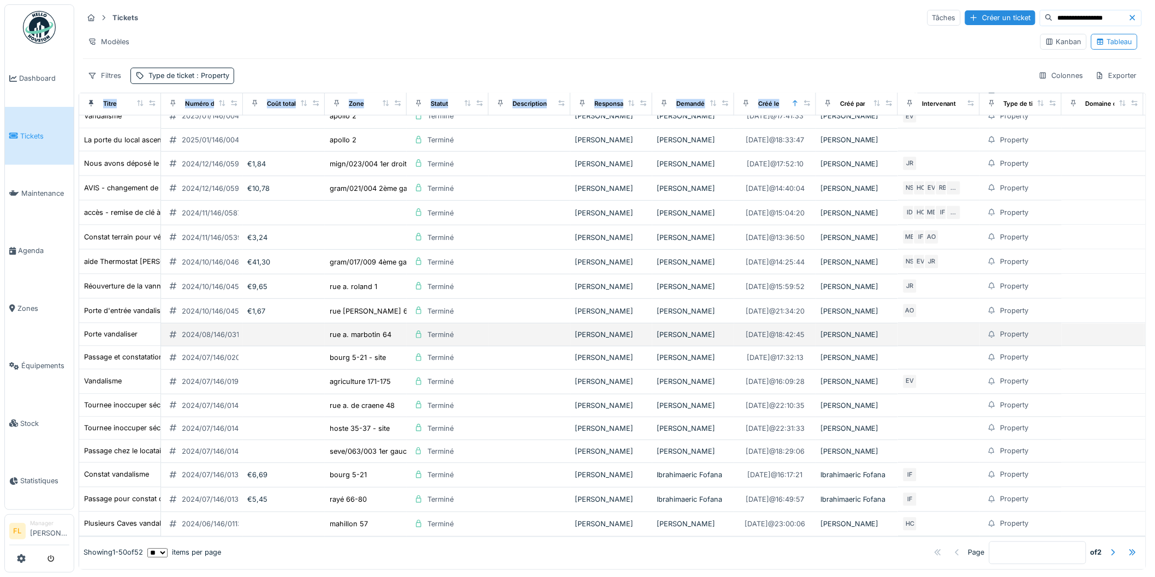
scroll to position [817, 0]
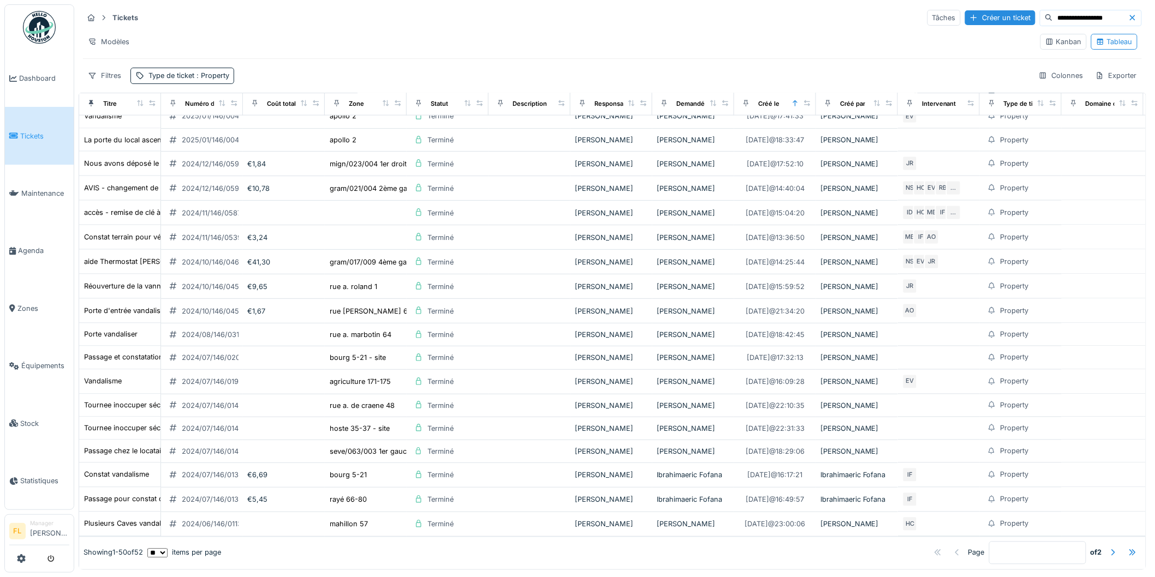
click at [333, 79] on div "Filtres Type de ticket : Property Colonnes Exporter" at bounding box center [612, 76] width 1059 height 16
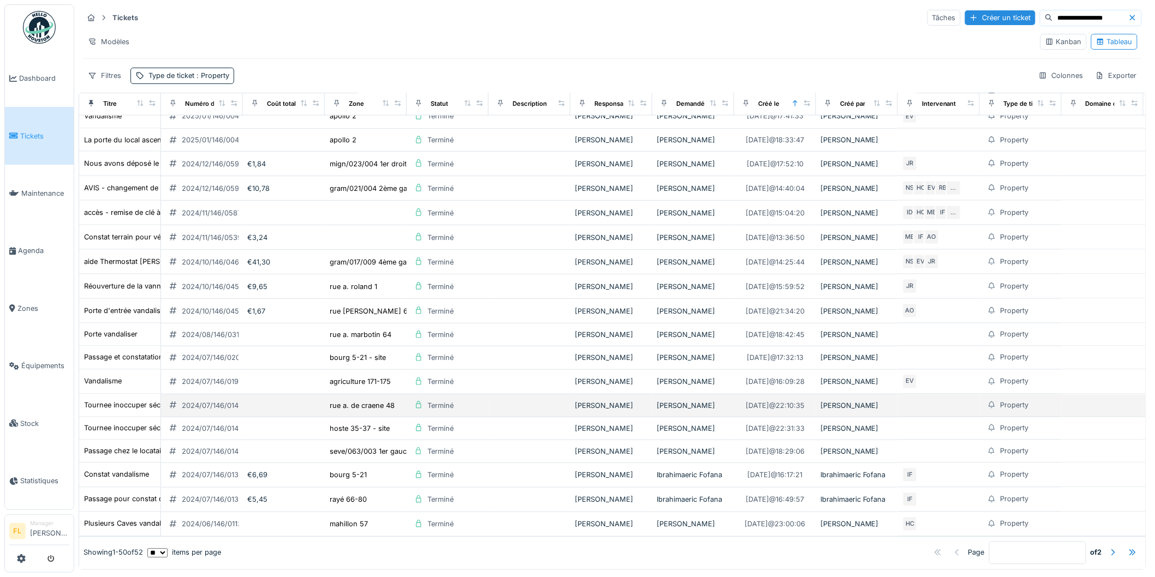
scroll to position [6, 0]
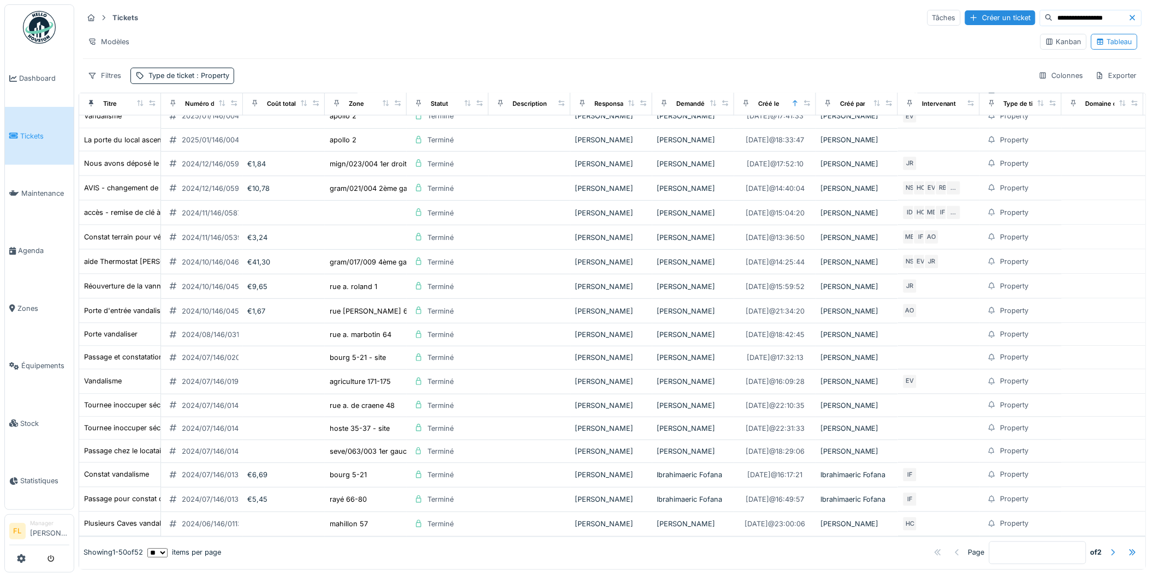
click at [1108, 548] on div at bounding box center [1112, 553] width 9 height 10
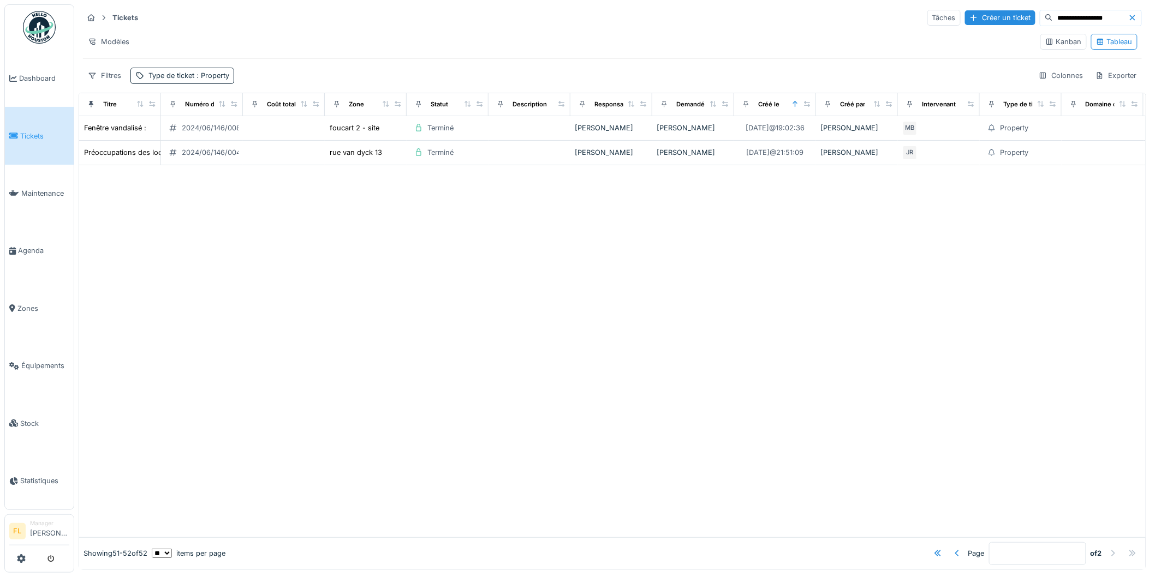
scroll to position [0, 0]
click at [953, 548] on div at bounding box center [957, 553] width 9 height 10
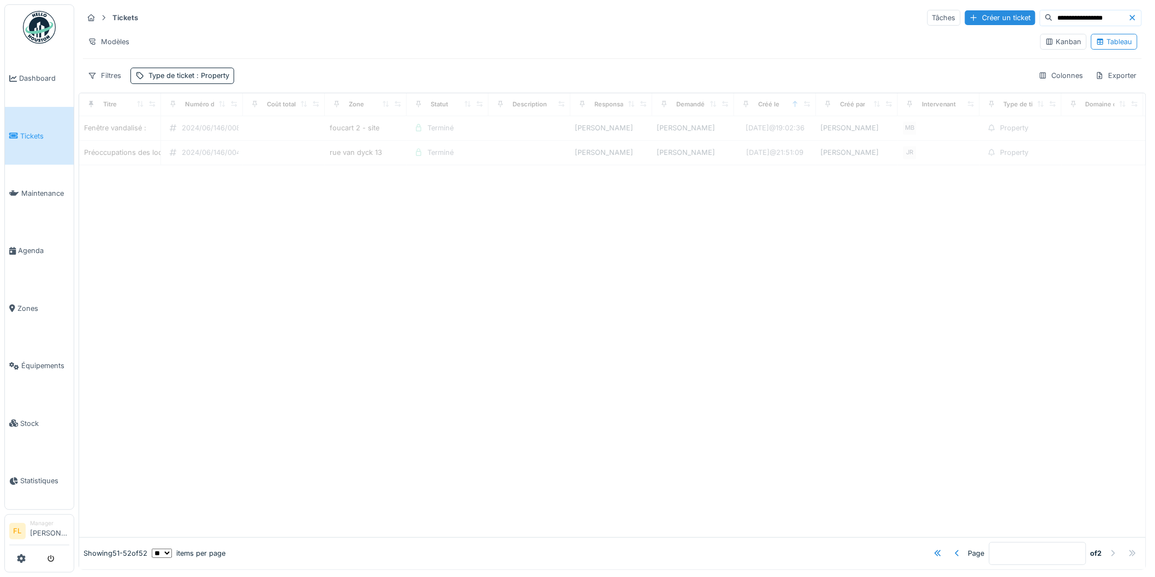
type input "*"
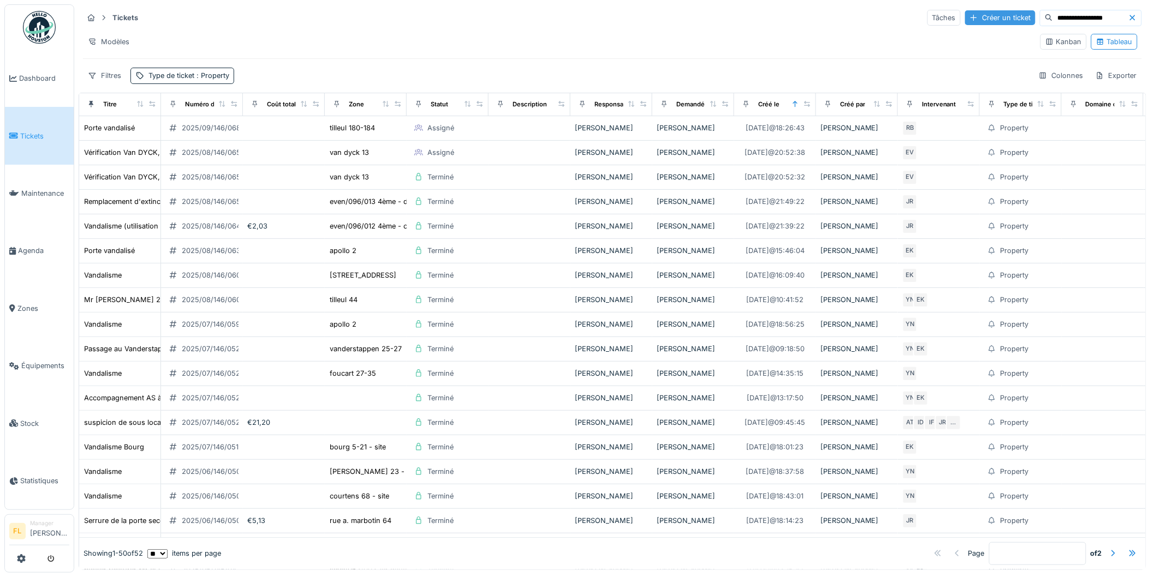
scroll to position [1, 0]
drag, startPoint x: 1076, startPoint y: 10, endPoint x: 987, endPoint y: 16, distance: 89.7
click at [987, 16] on div "**********" at bounding box center [1034, 18] width 214 height 16
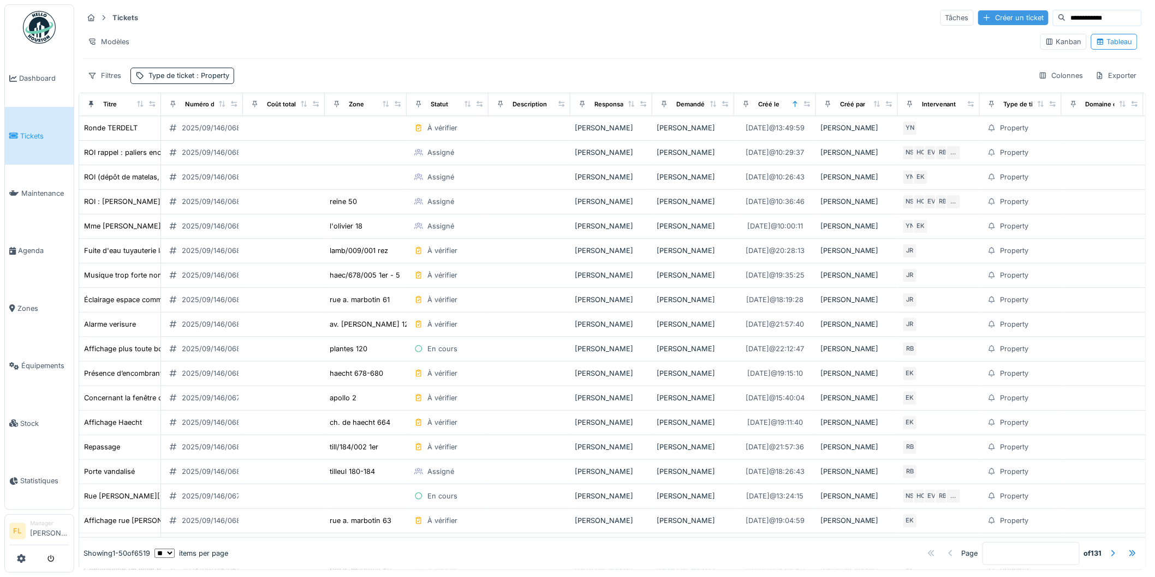
type input "**********"
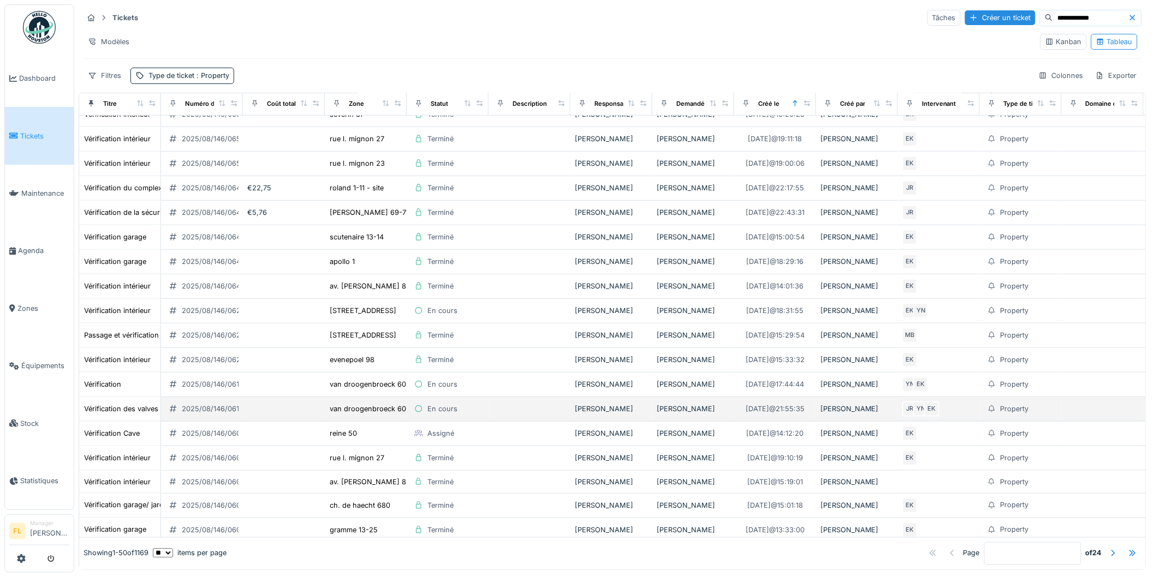
scroll to position [485, 0]
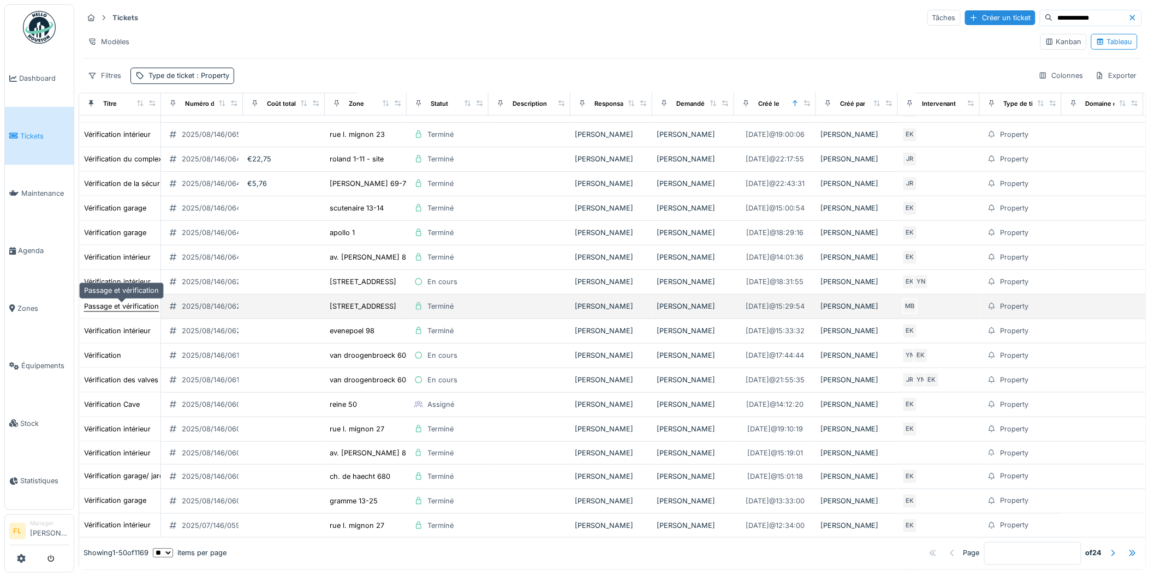
click at [117, 307] on div "Passage et vérification" at bounding box center [121, 306] width 75 height 10
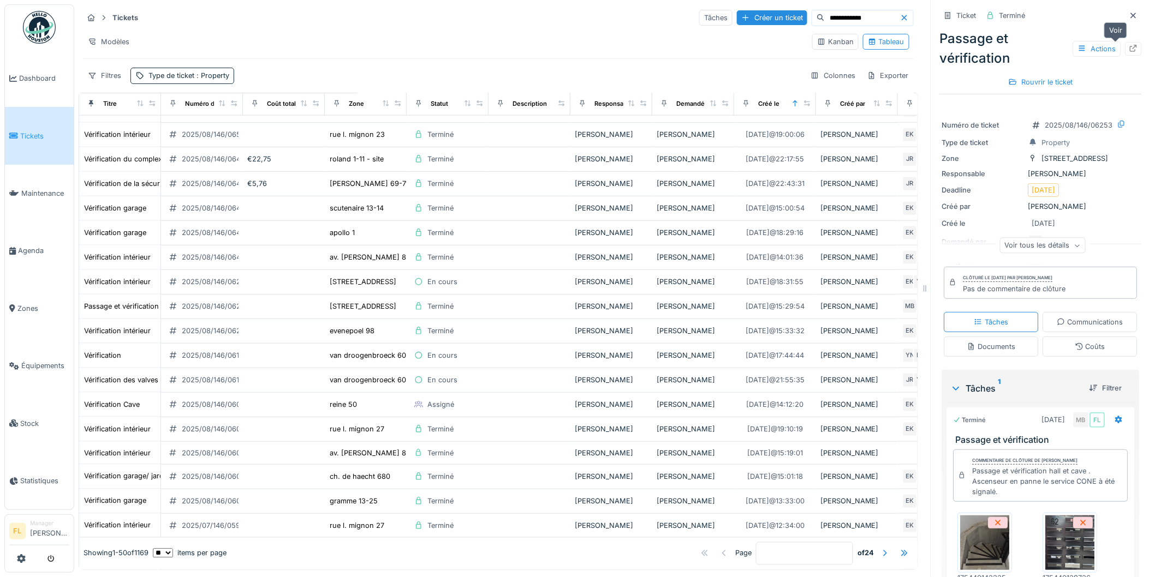
click at [1129, 45] on icon at bounding box center [1133, 48] width 9 height 7
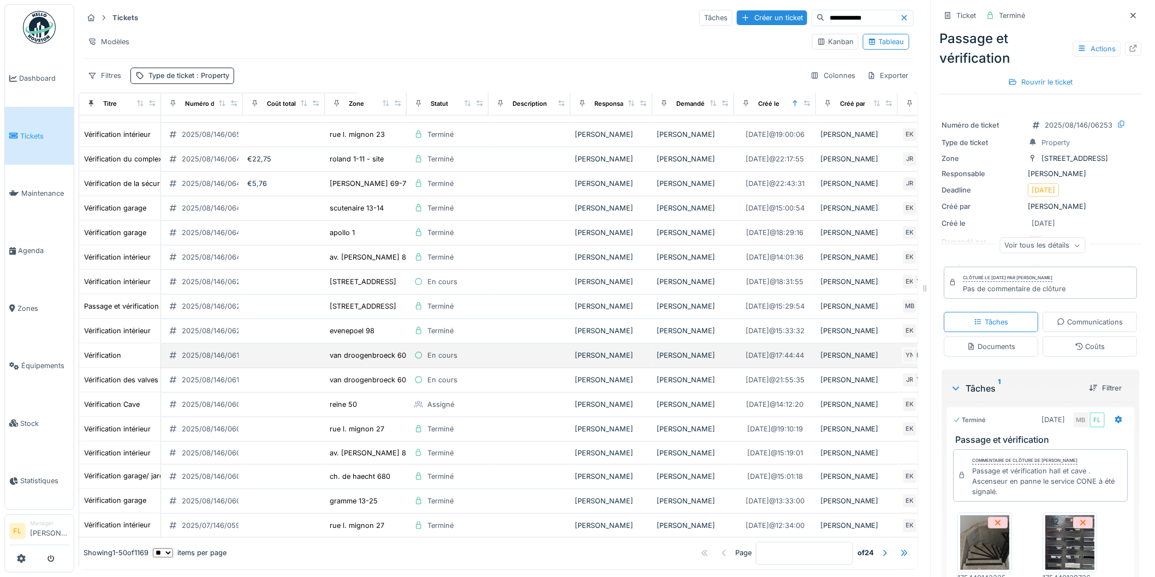
click at [101, 347] on td "Vérification" at bounding box center [120, 356] width 82 height 25
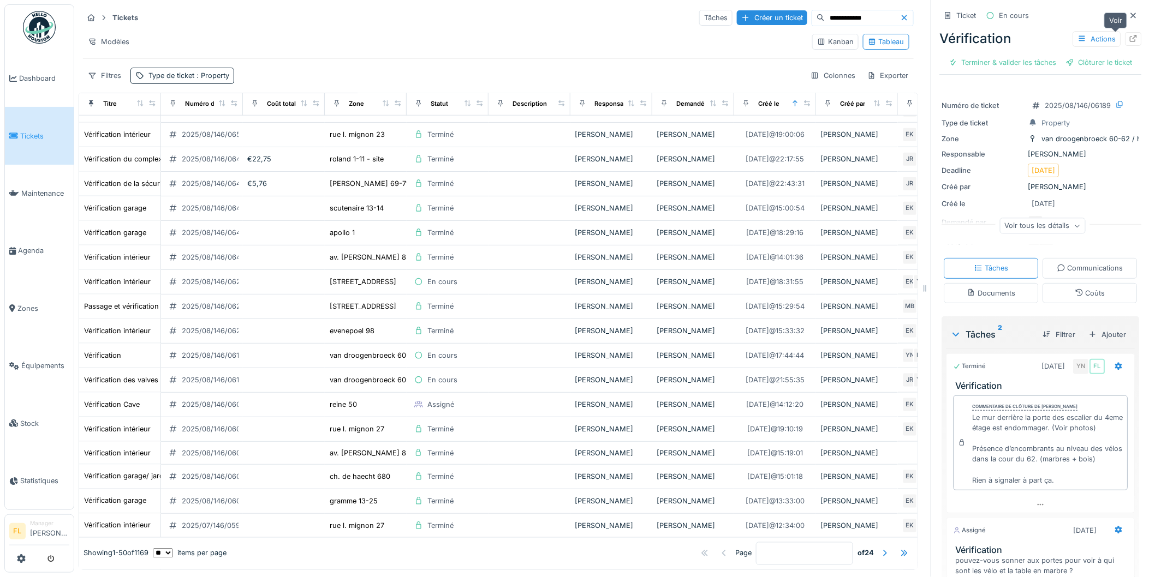
click at [1129, 35] on icon at bounding box center [1133, 38] width 9 height 7
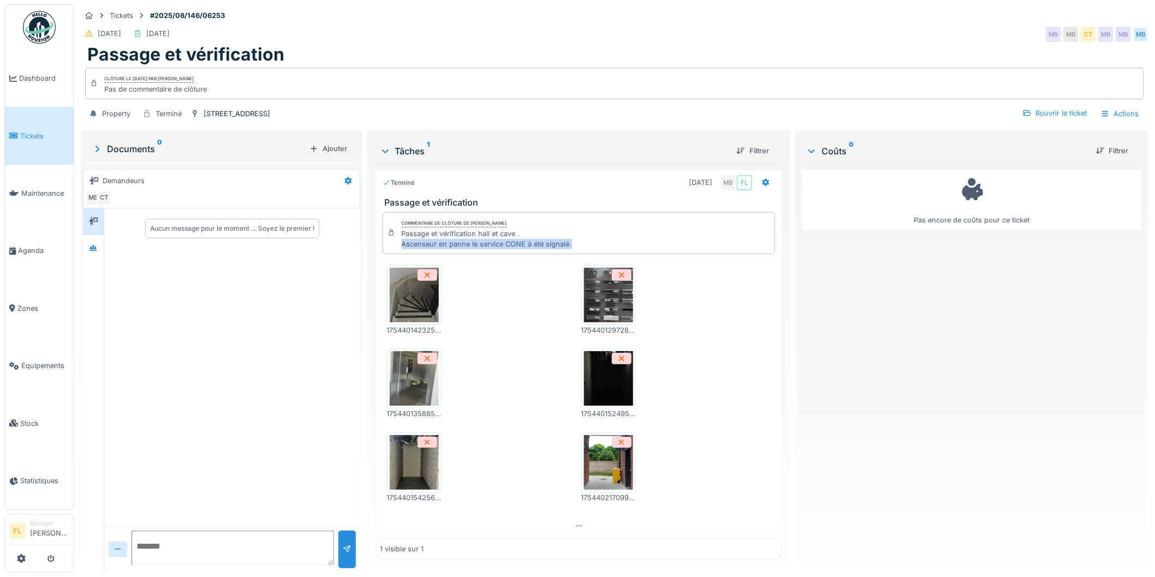
drag, startPoint x: 396, startPoint y: 246, endPoint x: 608, endPoint y: 250, distance: 212.3
click at [608, 250] on div "Commentaire de clôture de [PERSON_NAME] Passage et vérification hall et cave . …" at bounding box center [578, 233] width 393 height 43
click at [606, 250] on div "Commentaire de clôture de [PERSON_NAME] Passage et vérification hall et cave . …" at bounding box center [578, 233] width 393 height 43
click at [404, 373] on img at bounding box center [414, 378] width 49 height 55
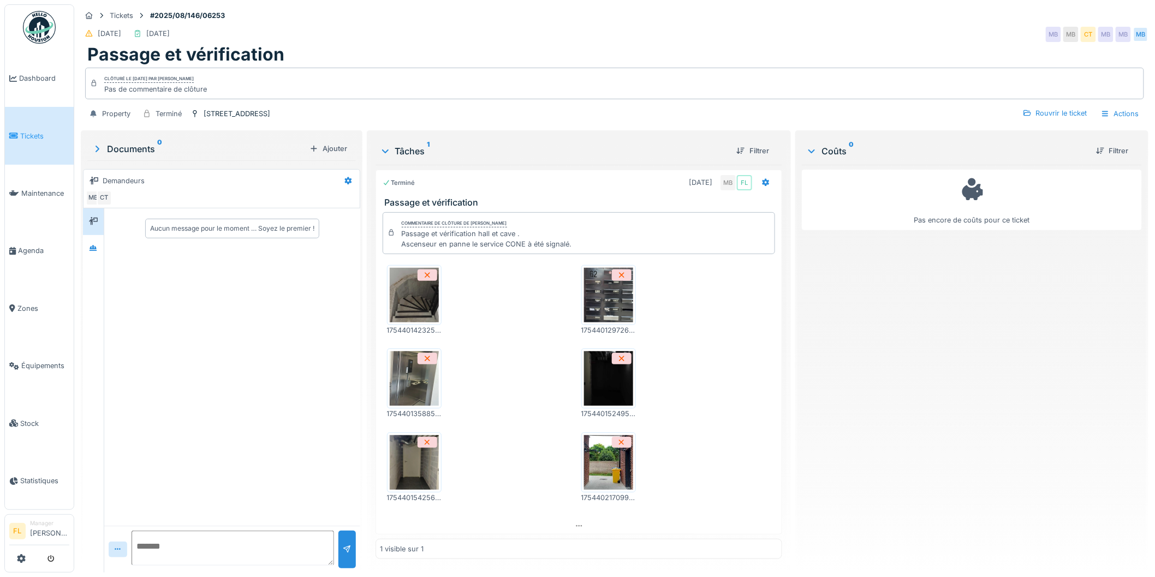
click at [412, 461] on img at bounding box center [414, 462] width 49 height 55
click at [605, 377] on img at bounding box center [608, 378] width 49 height 55
click at [602, 304] on img at bounding box center [608, 295] width 49 height 55
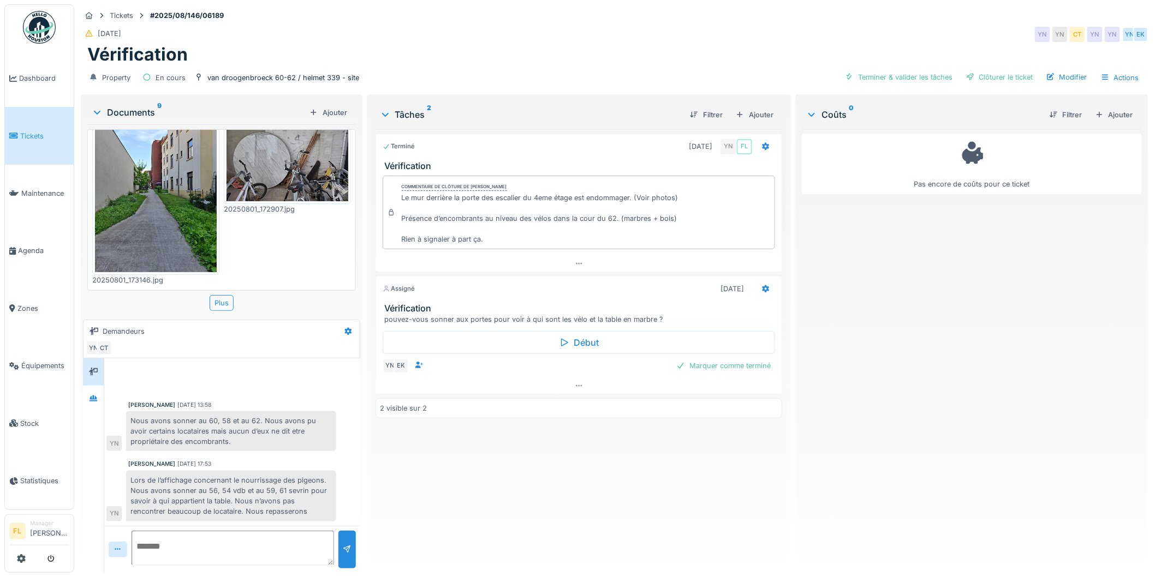
scroll to position [61, 0]
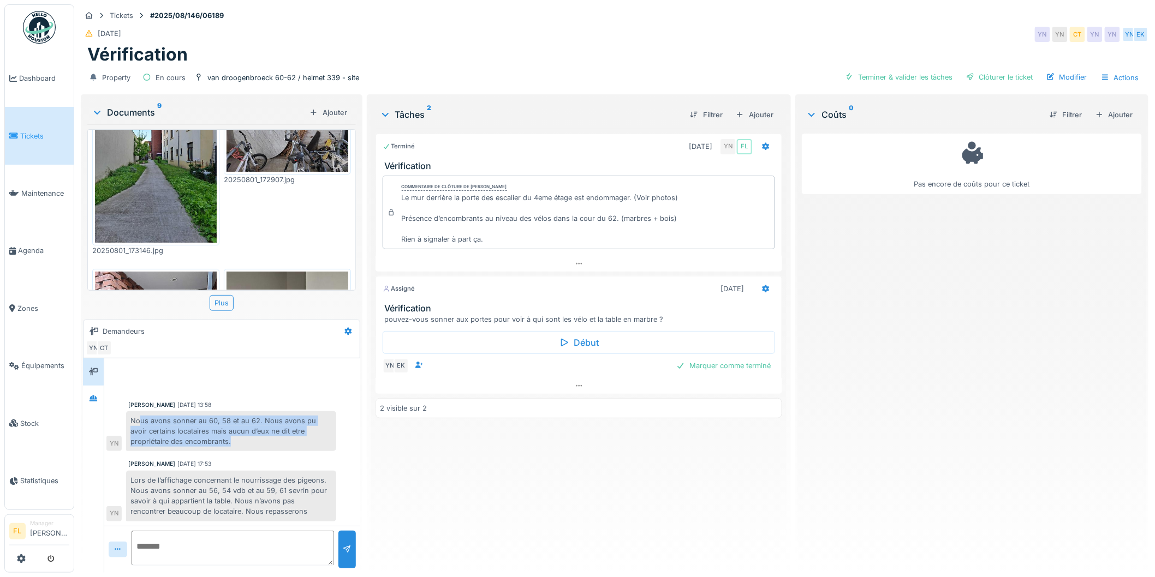
drag, startPoint x: 140, startPoint y: 426, endPoint x: 232, endPoint y: 448, distance: 94.2
click at [232, 449] on div "Nous avons sonner au 60, 58 et au 62. Nous avons pu avoir certains locataires m…" at bounding box center [231, 431] width 210 height 40
click at [232, 448] on div "Nous avons sonner au 60, 58 et au 62. Nous avons pu avoir certains locataires m…" at bounding box center [231, 431] width 210 height 40
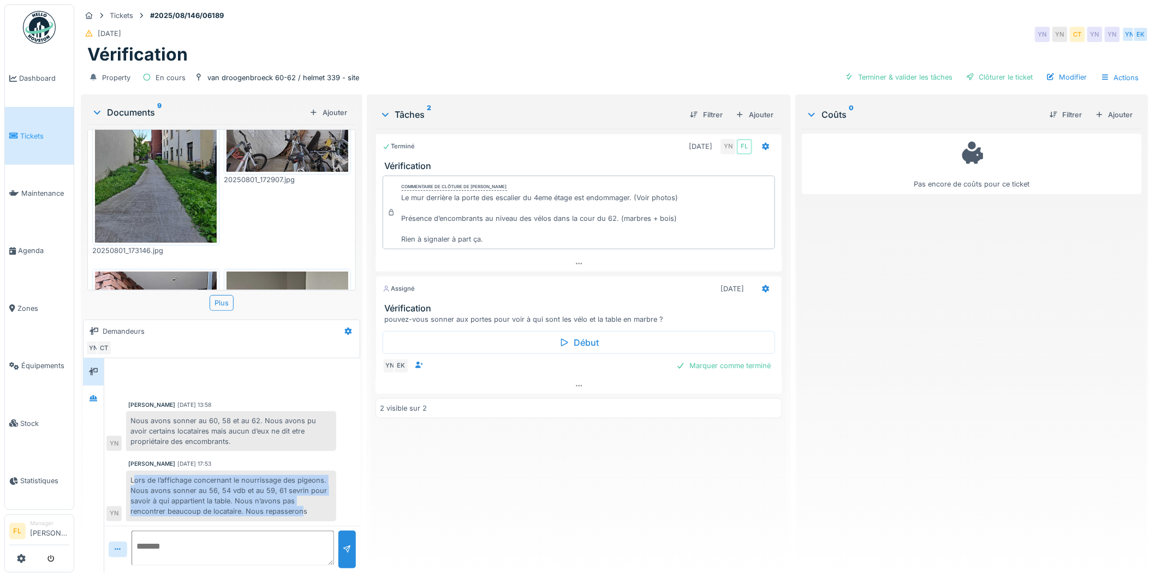
drag, startPoint x: 207, startPoint y: 476, endPoint x: 302, endPoint y: 511, distance: 101.2
click at [302, 511] on div "Lors de l’affichage concernant le nourrissage des pigeons. Nous avons sonner au…" at bounding box center [231, 496] width 210 height 51
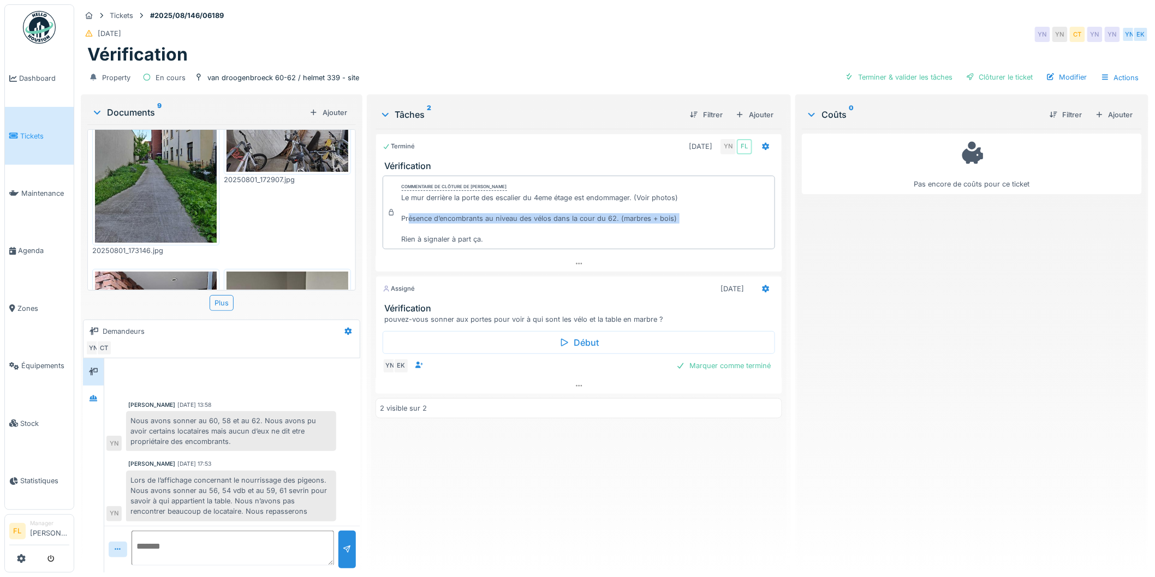
drag, startPoint x: 407, startPoint y: 214, endPoint x: 615, endPoint y: 217, distance: 207.9
click at [615, 217] on div "Le mur derrière la porte des escalier du 4eme étage est endommager. (Voir photo…" at bounding box center [540, 219] width 277 height 52
drag, startPoint x: 423, startPoint y: 314, endPoint x: 618, endPoint y: 307, distance: 194.4
click at [625, 314] on div "pouvez-vous sonner aux portes pour voir à qui sont les vélo et la table en marb…" at bounding box center [581, 319] width 393 height 10
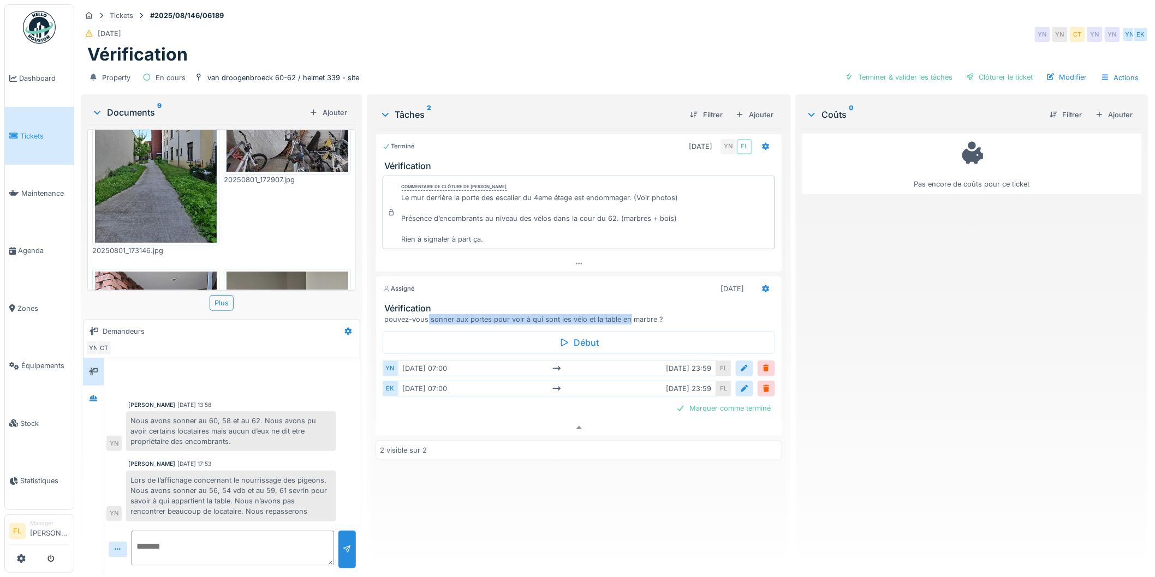
click at [163, 141] on img at bounding box center [156, 162] width 122 height 162
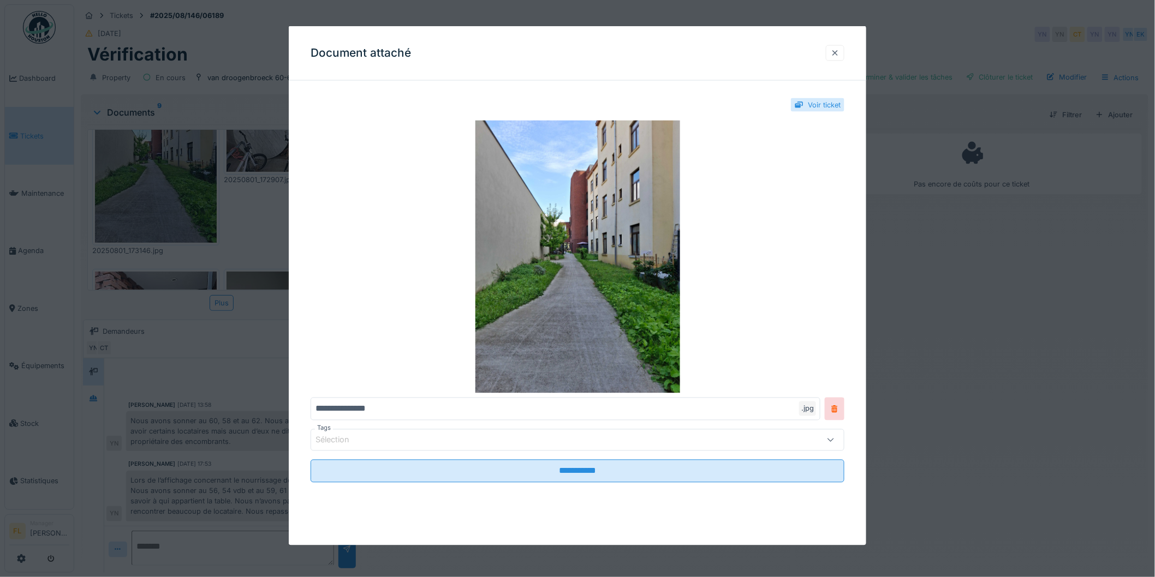
click at [839, 50] on div at bounding box center [834, 53] width 9 height 10
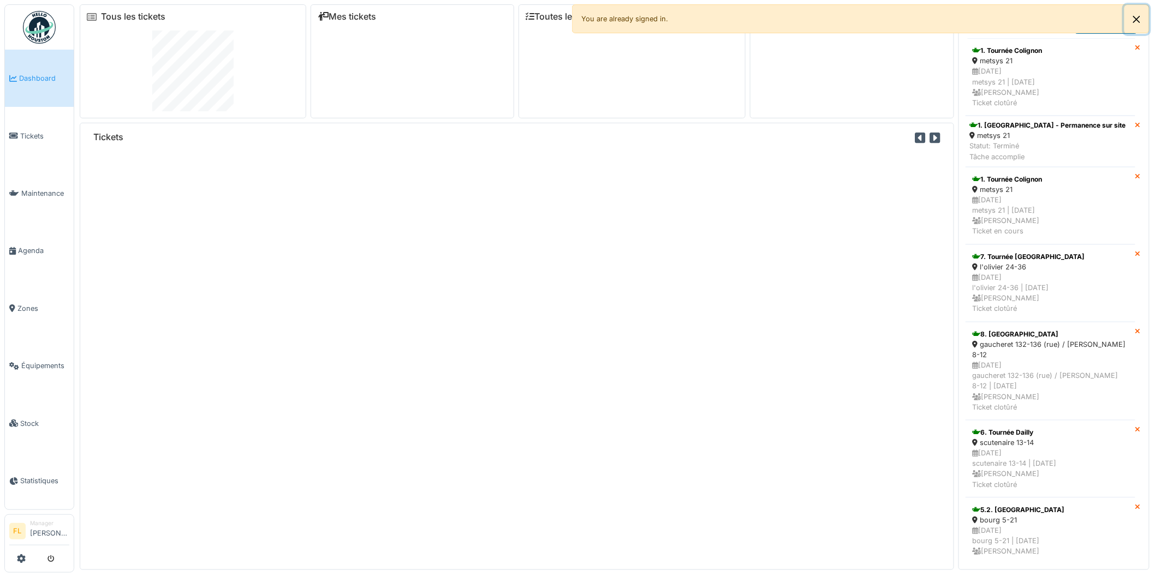
click at [1141, 18] on button "Close" at bounding box center [1136, 19] width 25 height 29
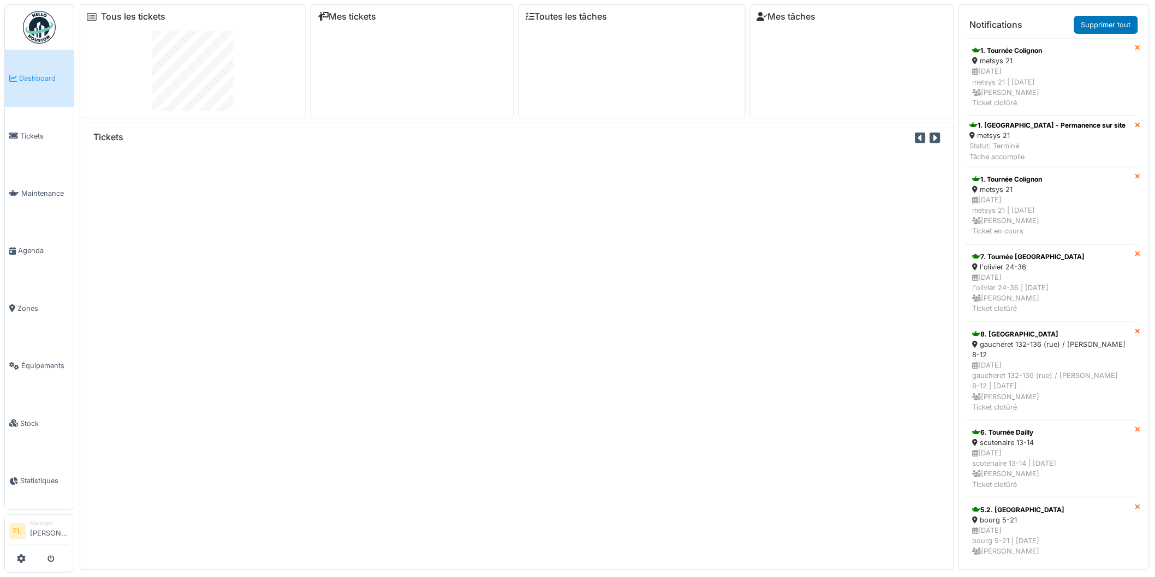
click at [320, 399] on div "Tickets" at bounding box center [517, 346] width 874 height 447
click at [315, 357] on div "Tickets" at bounding box center [517, 346] width 874 height 447
click at [32, 95] on link "Dashboard" at bounding box center [39, 78] width 69 height 57
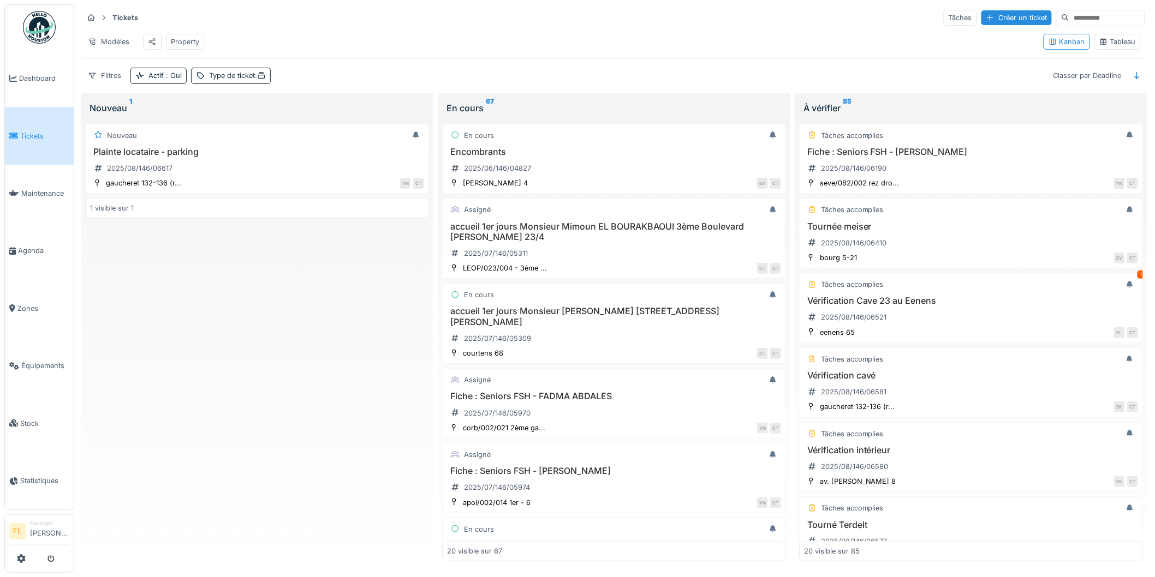
click at [1069, 20] on input at bounding box center [1106, 17] width 75 height 15
type input "****"
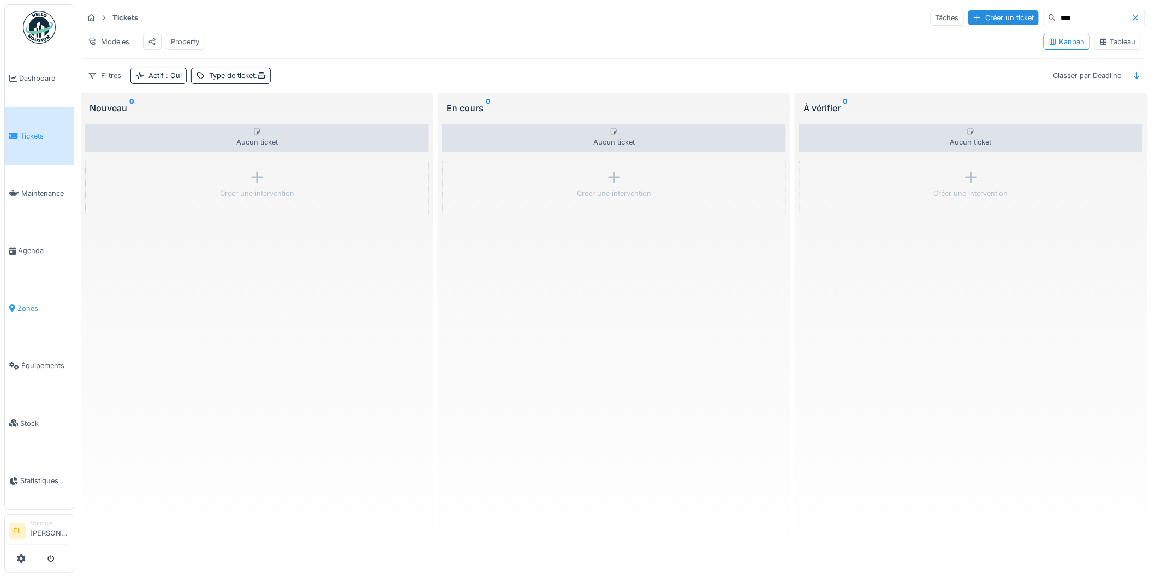
click at [22, 306] on span "Zones" at bounding box center [43, 308] width 52 height 10
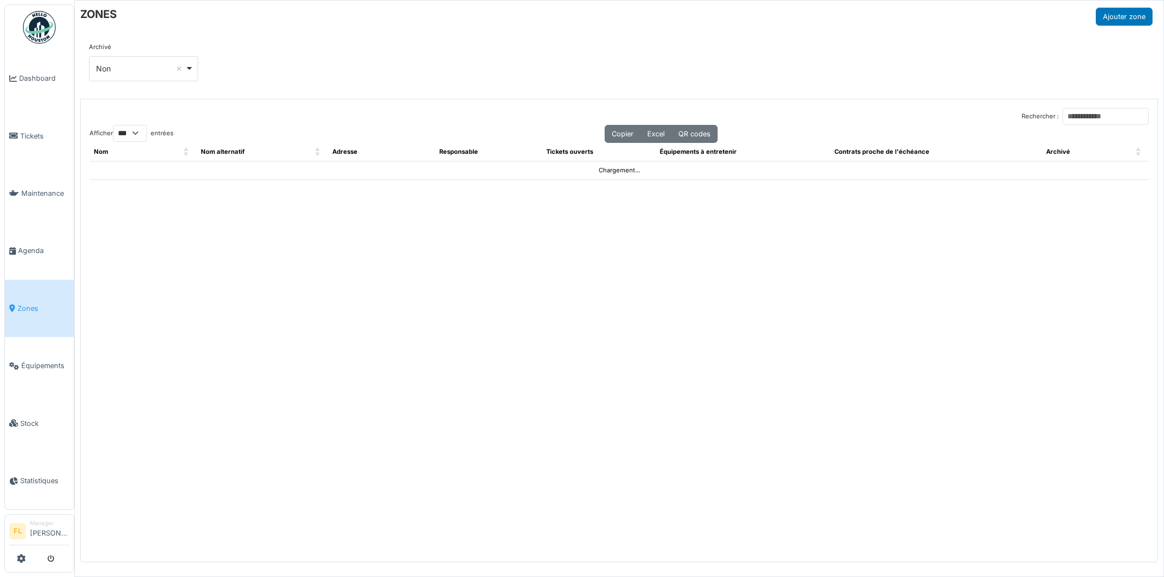
select select "***"
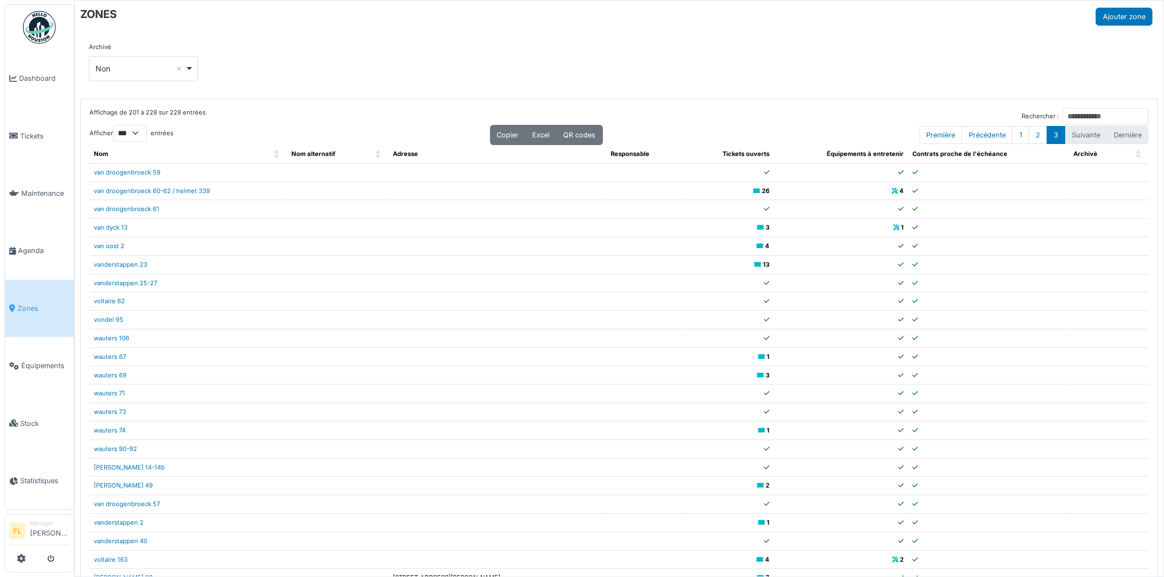
drag, startPoint x: 870, startPoint y: 55, endPoint x: 779, endPoint y: 57, distance: 91.1
click at [869, 55] on div "Archivé *** Non Remove item Tous Oui Non" at bounding box center [619, 66] width 1060 height 47
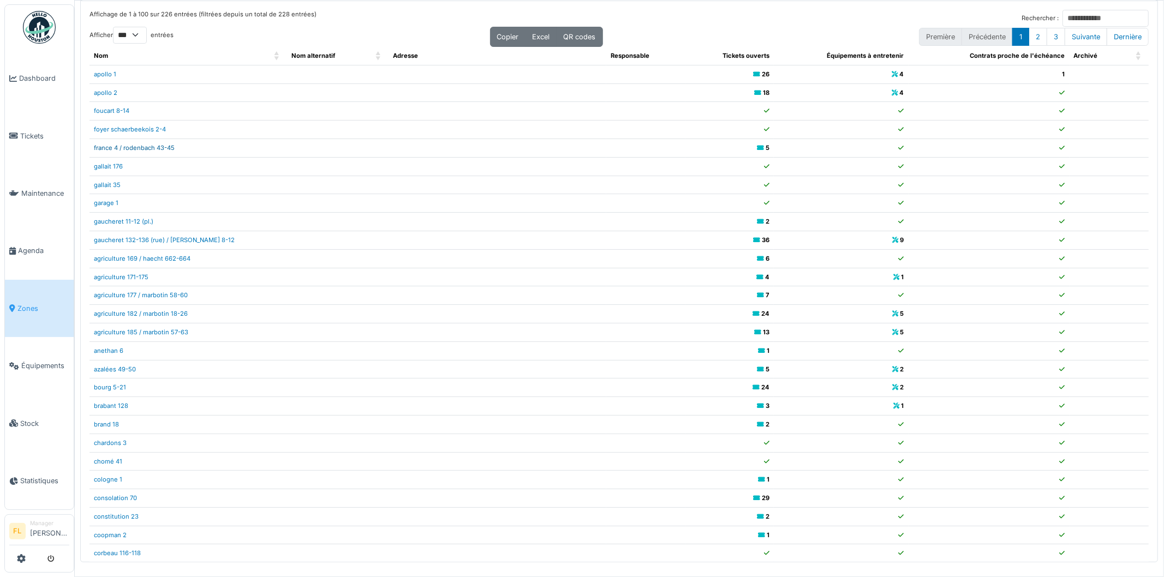
click at [107, 148] on link "france 4 / rodenbach 43-45" at bounding box center [134, 148] width 81 height 8
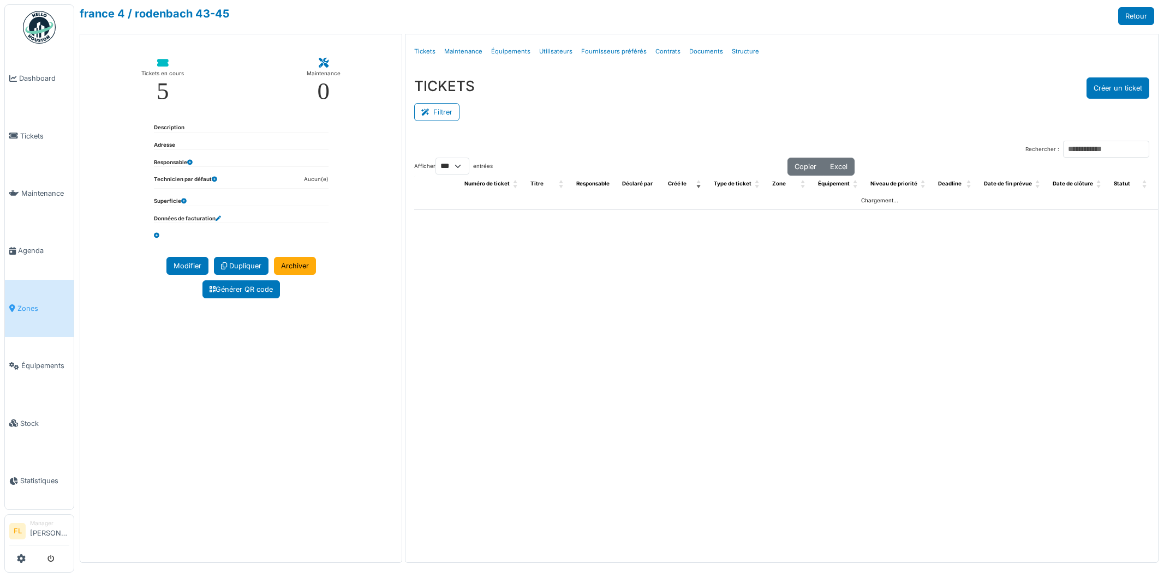
select select "***"
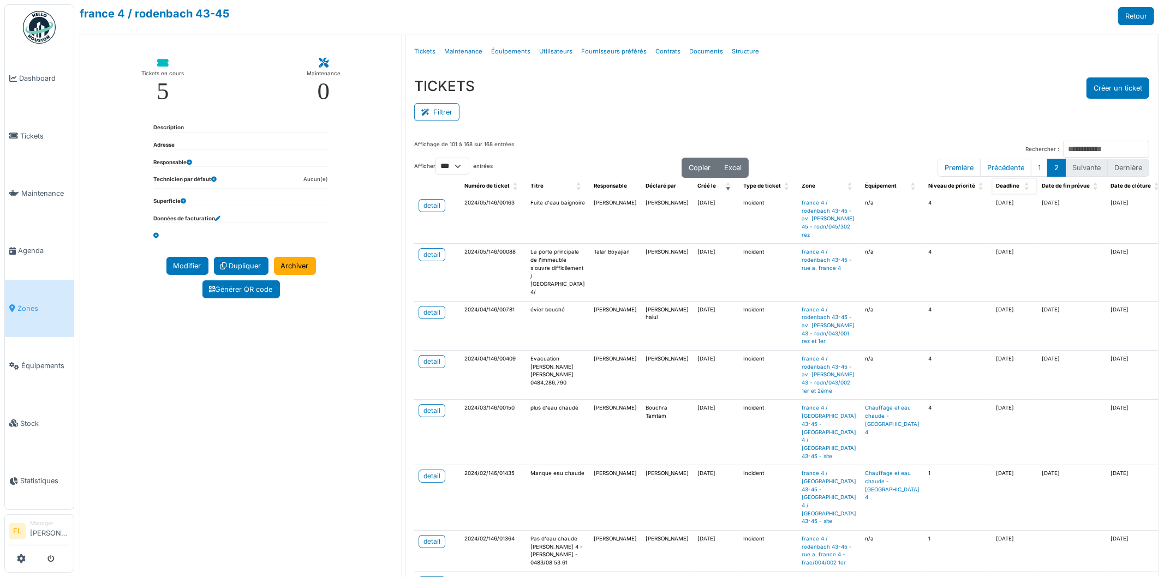
click at [996, 188] on span "Deadline" at bounding box center [1007, 186] width 23 height 6
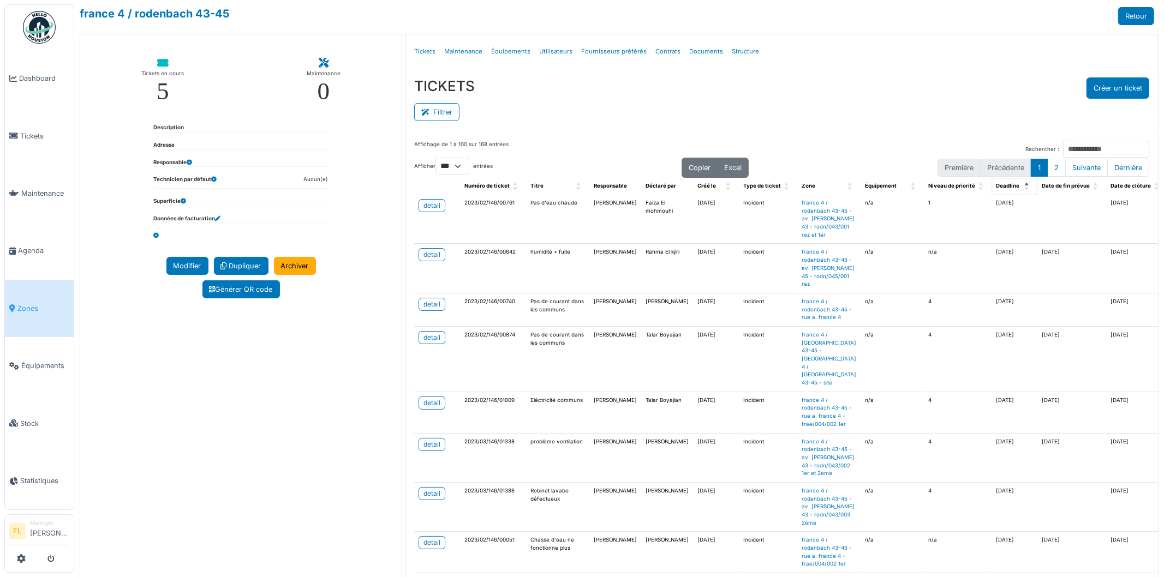
click at [996, 186] on span "Deadline" at bounding box center [1007, 186] width 23 height 6
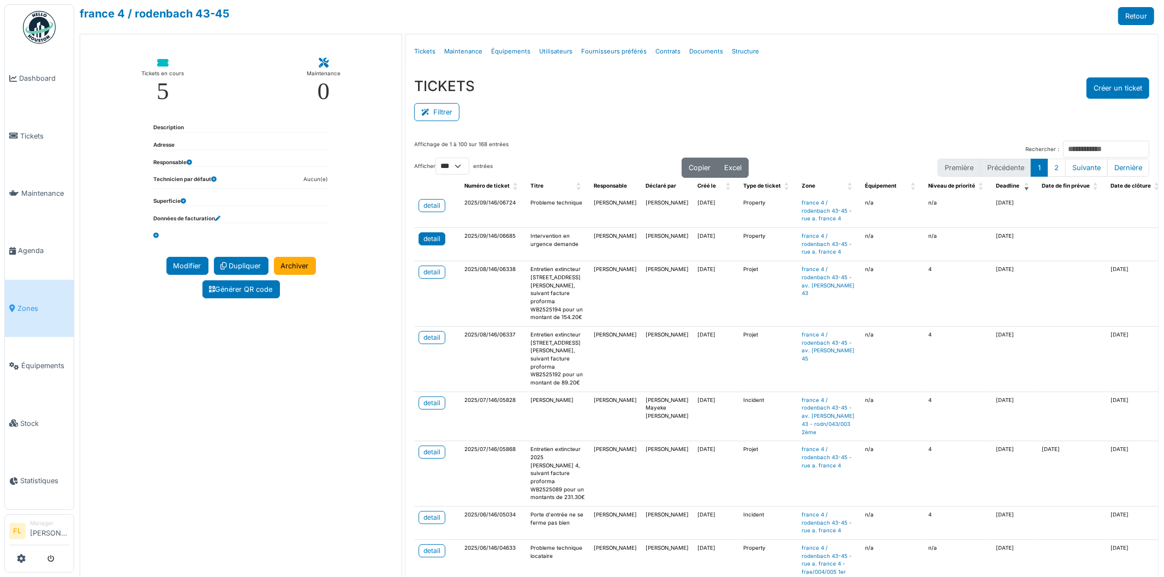
click at [430, 244] on div "detail" at bounding box center [431, 239] width 17 height 10
click at [426, 213] on td "detail" at bounding box center [437, 211] width 46 height 33
click at [427, 206] on div "detail" at bounding box center [431, 206] width 17 height 10
drag, startPoint x: 232, startPoint y: 482, endPoint x: 237, endPoint y: 476, distance: 7.0
click at [236, 478] on div "Tickets en cours 5 Maintenance 0 Description Adresse Responsable Technicien par…" at bounding box center [241, 315] width 322 height 563
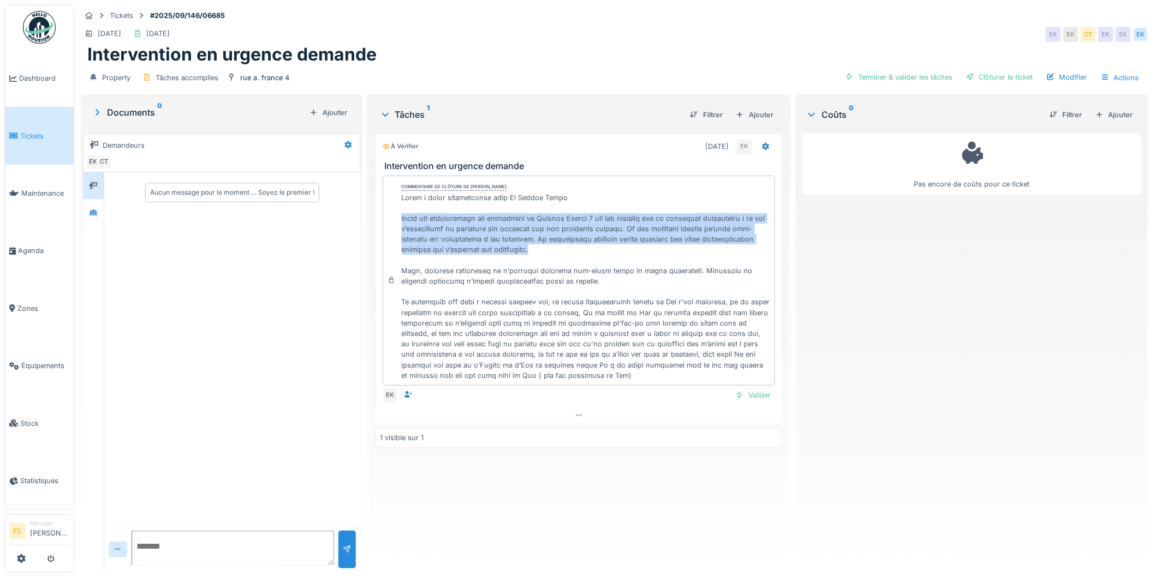
drag, startPoint x: 391, startPoint y: 218, endPoint x: 654, endPoint y: 253, distance: 265.3
click at [654, 253] on div "Commentaire de clôture de Eljon Kola" at bounding box center [578, 281] width 393 height 210
click at [654, 253] on div at bounding box center [586, 287] width 369 height 188
drag, startPoint x: 555, startPoint y: 252, endPoint x: 398, endPoint y: 233, distance: 157.7
click at [391, 220] on div "Commentaire de clôture de Eljon Kola" at bounding box center [578, 281] width 393 height 210
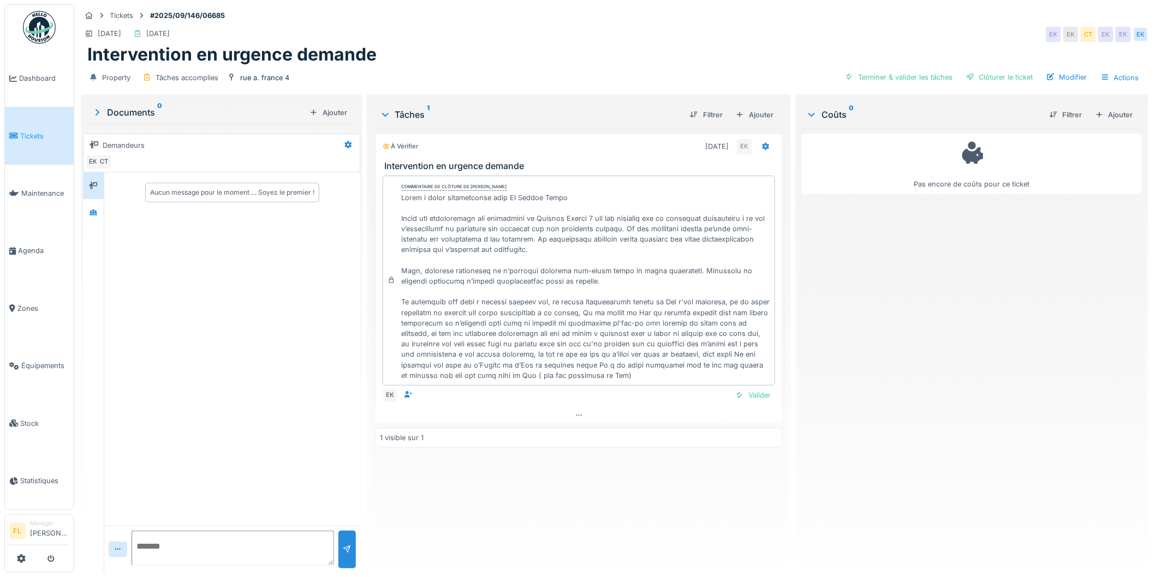
click at [402, 302] on div at bounding box center [586, 287] width 369 height 188
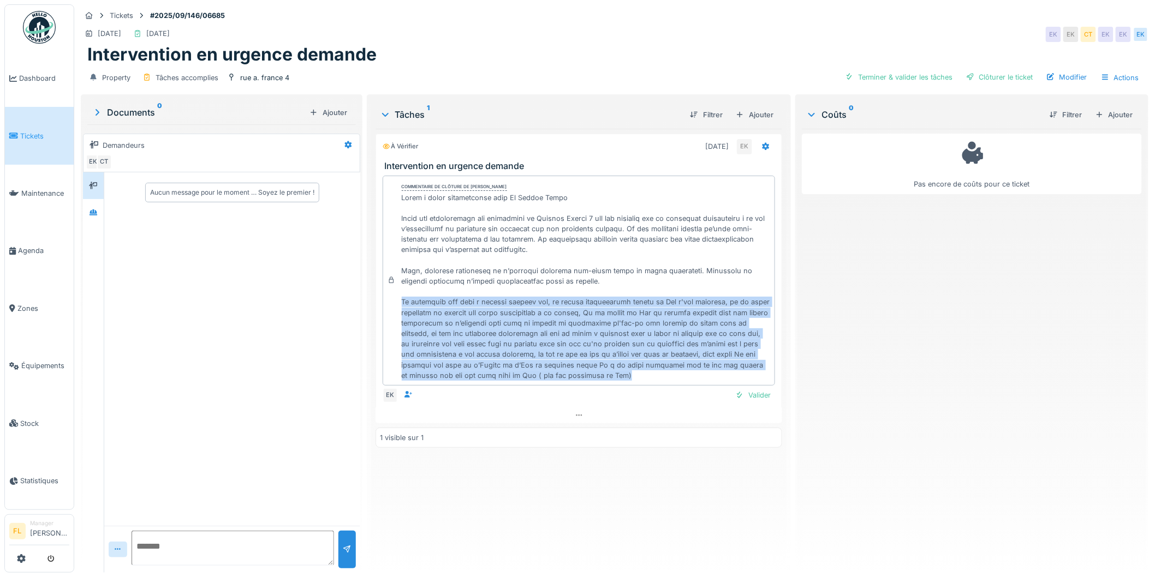
drag, startPoint x: 393, startPoint y: 303, endPoint x: 560, endPoint y: 375, distance: 182.3
click at [560, 375] on div "Commentaire de clôture de Eljon Kola" at bounding box center [578, 281] width 393 height 210
click at [560, 375] on div at bounding box center [586, 287] width 369 height 188
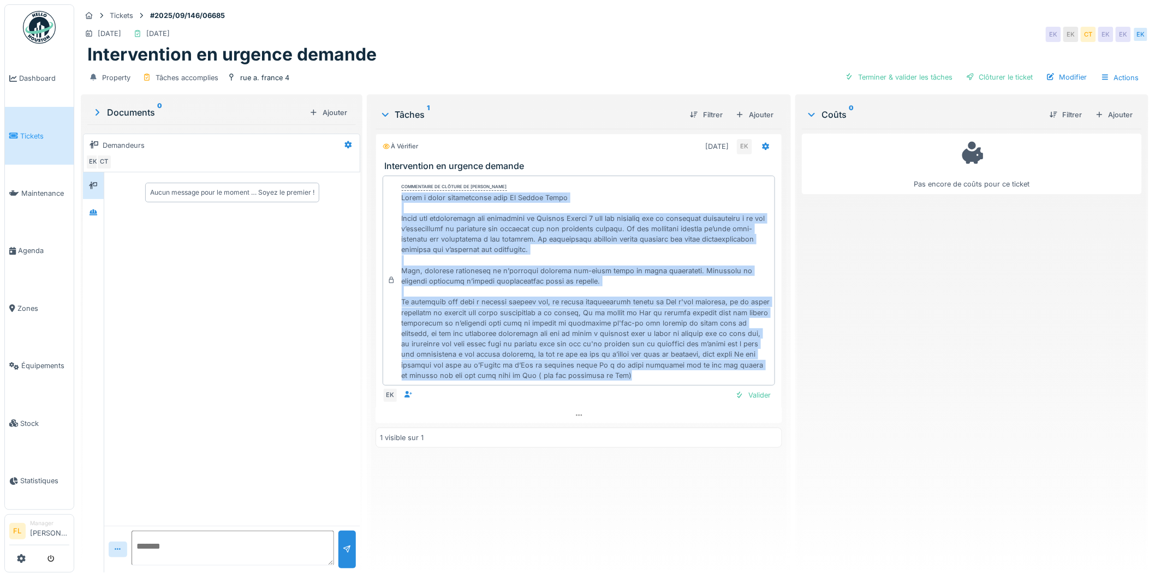
drag, startPoint x: 517, startPoint y: 376, endPoint x: 399, endPoint y: 193, distance: 217.7
click at [402, 193] on div at bounding box center [586, 287] width 369 height 188
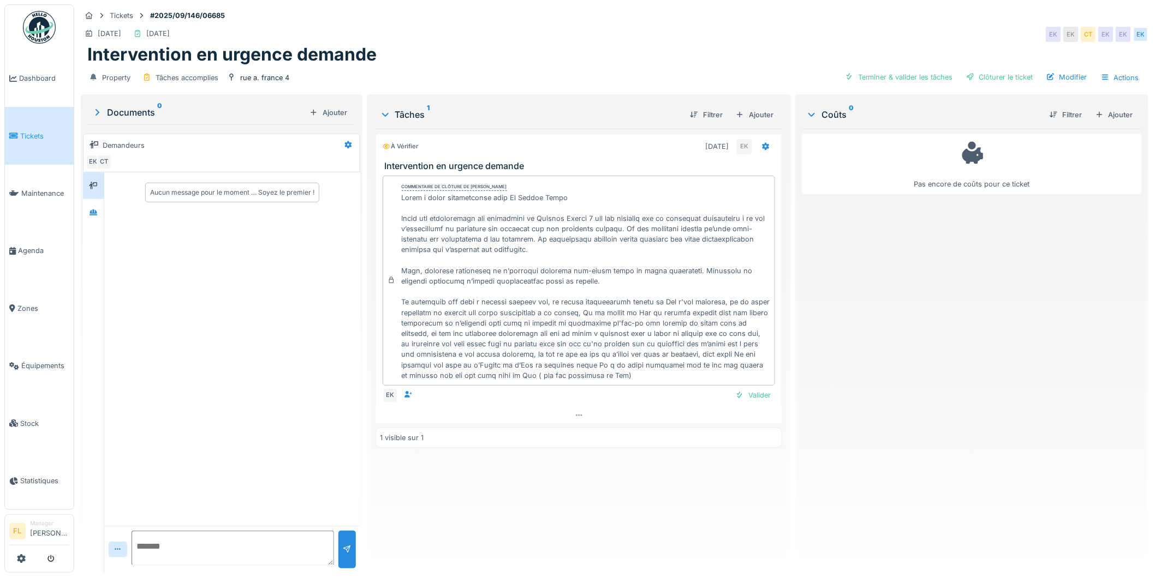
click at [284, 315] on div "Aucun message pour le moment … Soyez le premier !" at bounding box center [232, 349] width 256 height 354
click at [993, 277] on div "Pas encore de coûts pour ce ticket" at bounding box center [972, 346] width 340 height 435
